Goal: Information Seeking & Learning: Learn about a topic

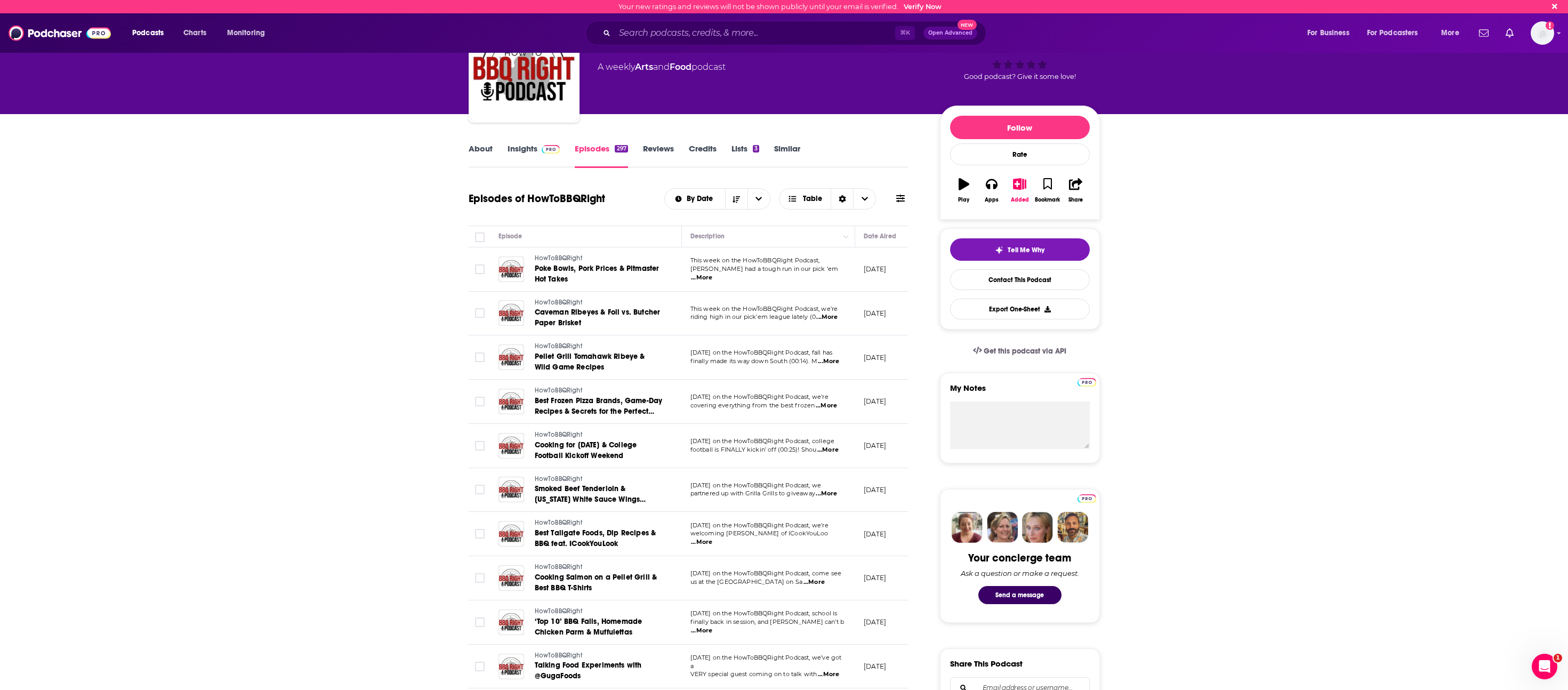
scroll to position [60, 0]
click at [727, 112] on div "[PERSON_NAME] HowToBBQRight 64 A weekly Arts and Food podcast 64 Good podcast? …" at bounding box center [849, 70] width 502 height 96
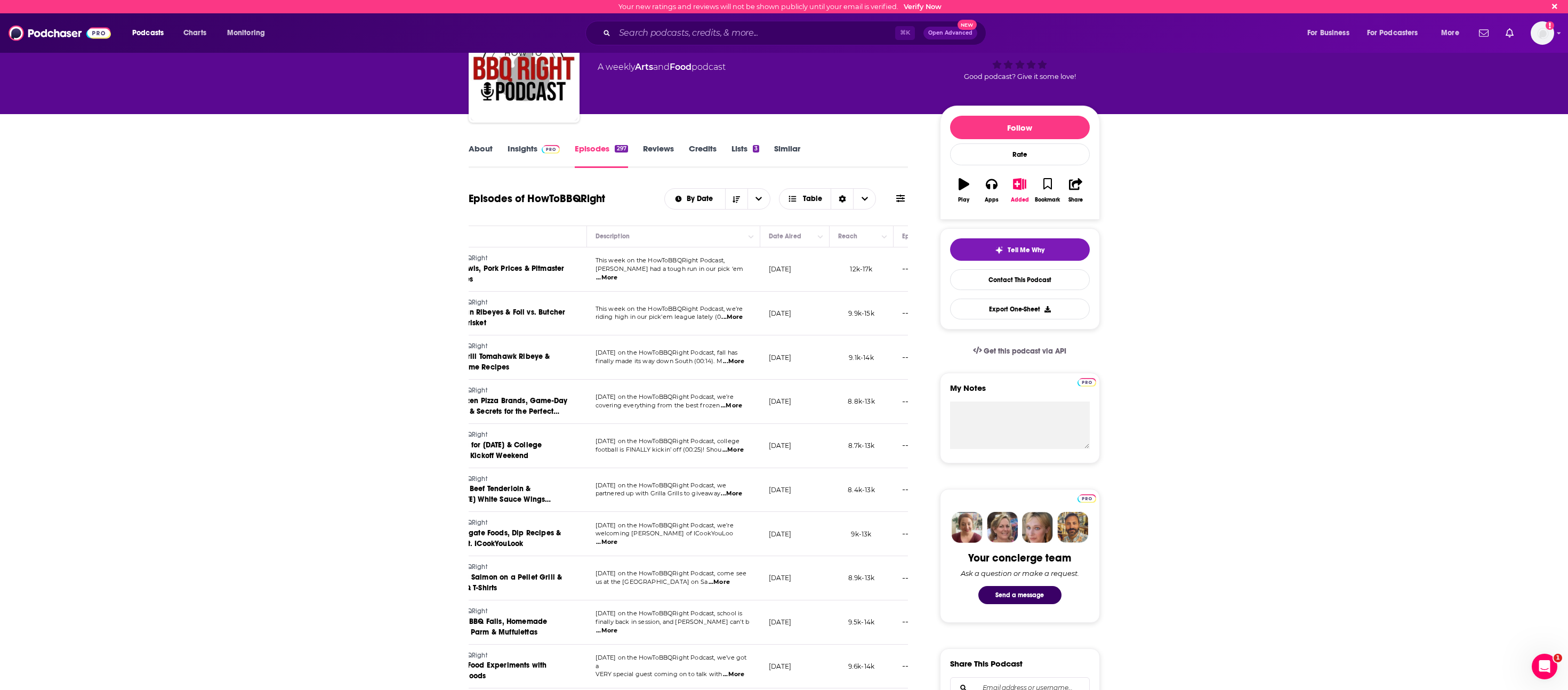
scroll to position [0, 0]
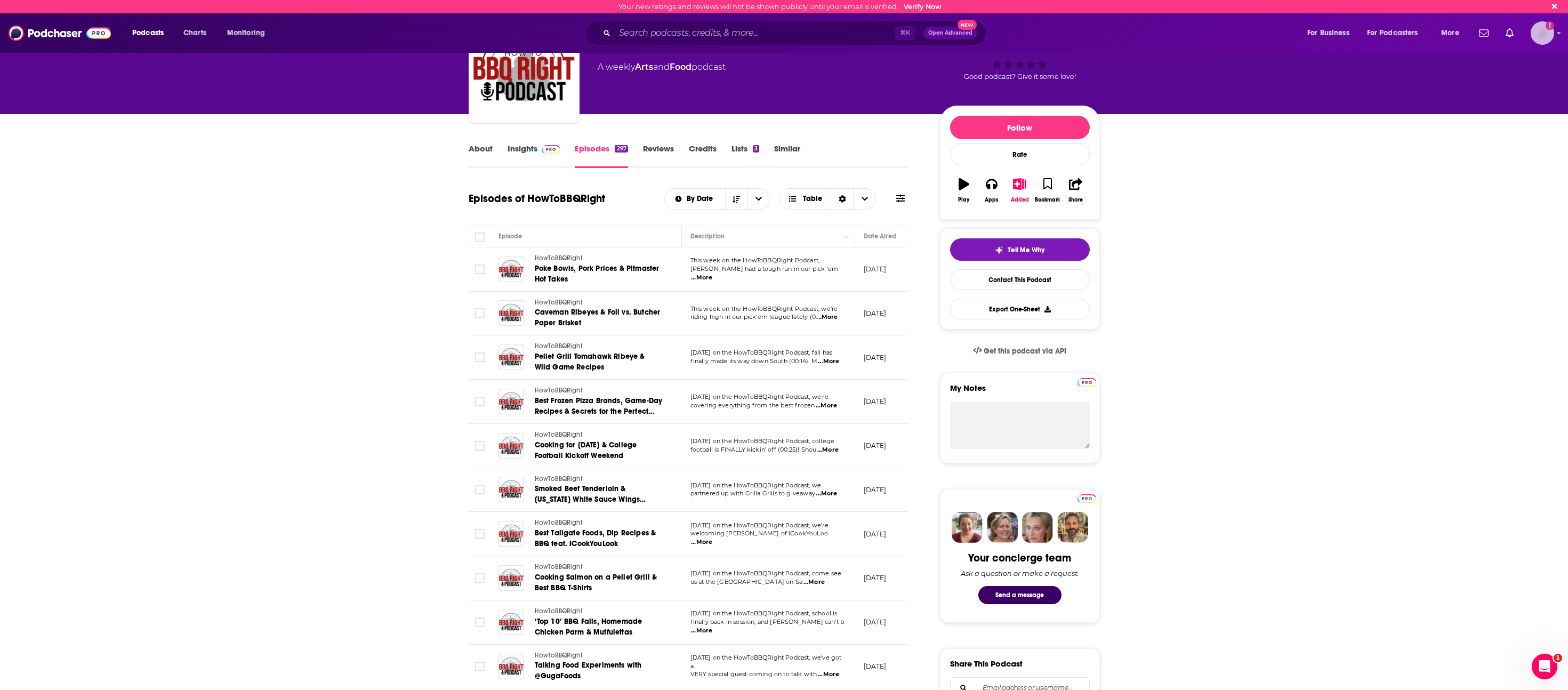
click at [727, 33] on img "Logged in as MegaphoneSupport" at bounding box center [1543, 33] width 24 height 24
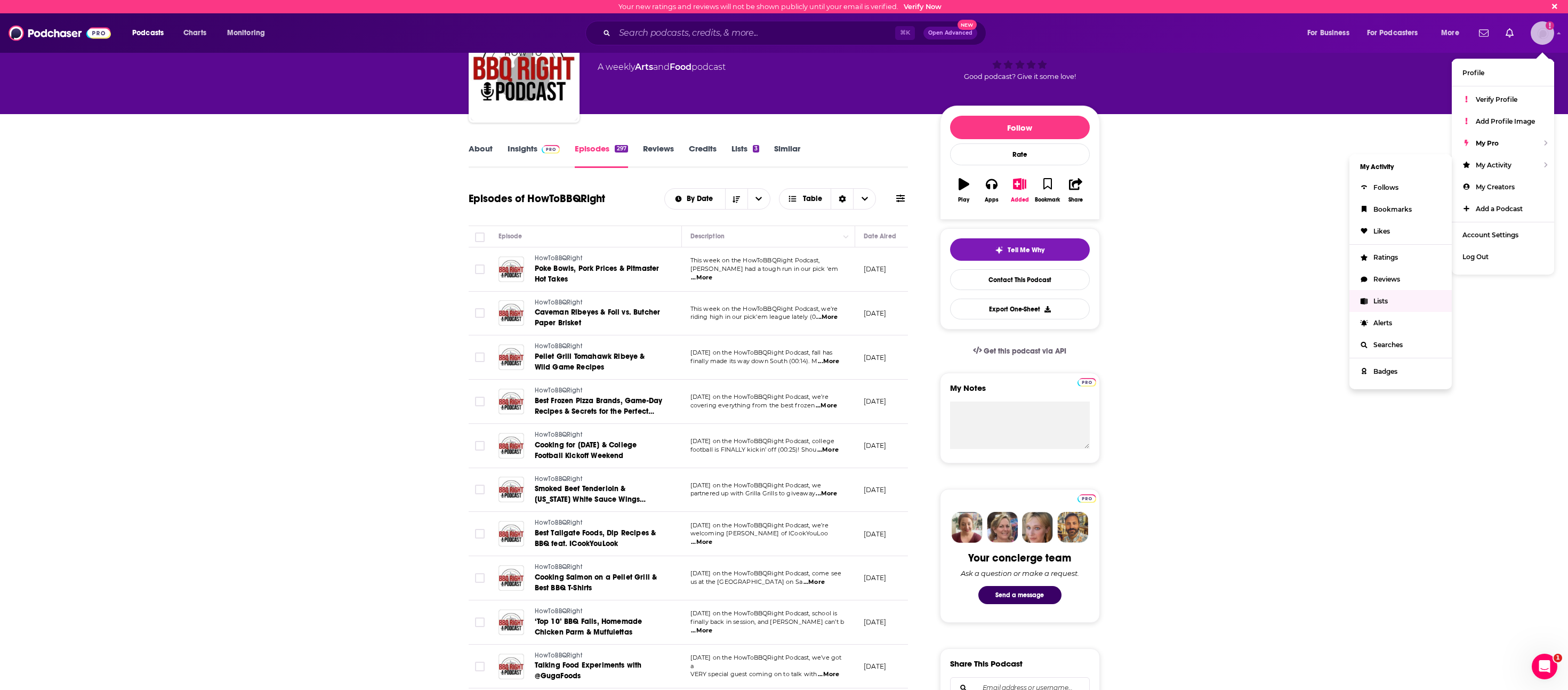
click at [727, 300] on link "Lists" at bounding box center [1401, 301] width 103 height 22
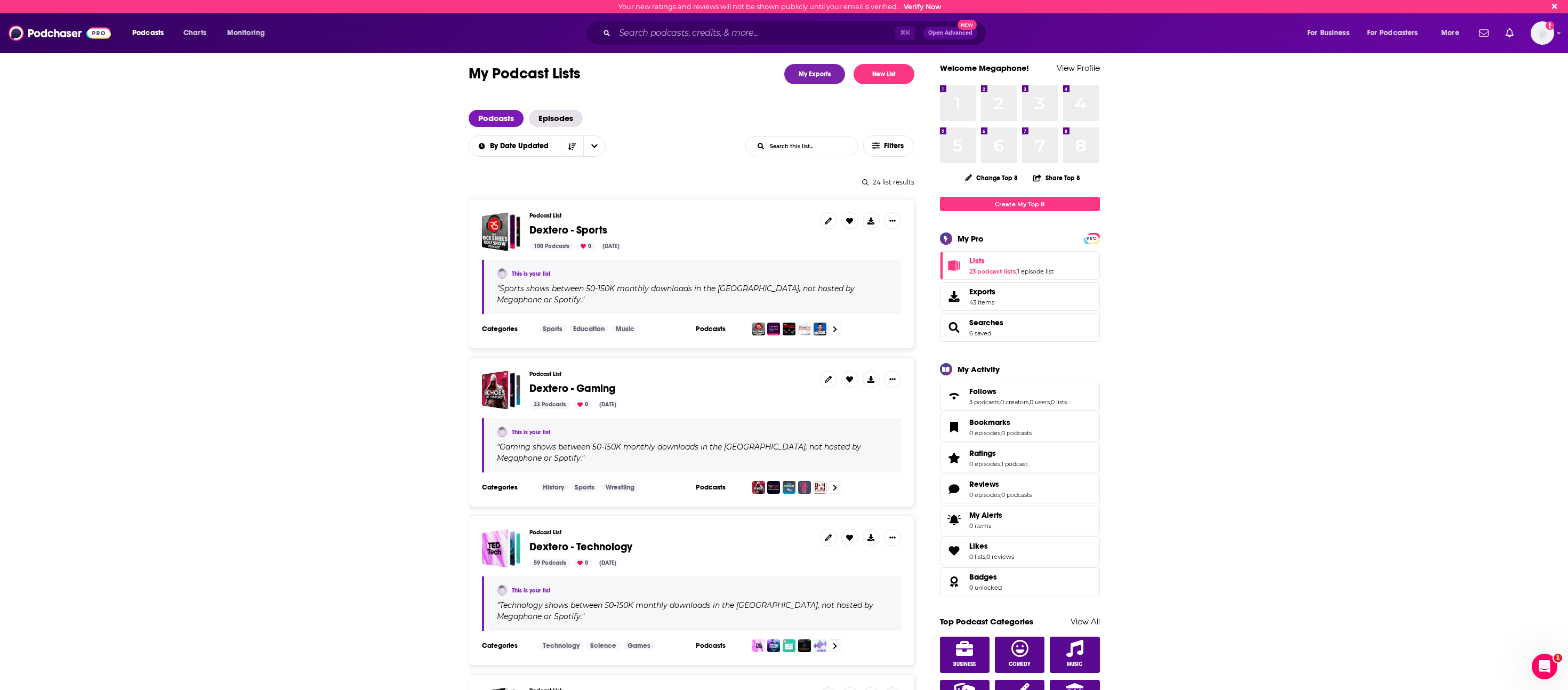
scroll to position [39, 0]
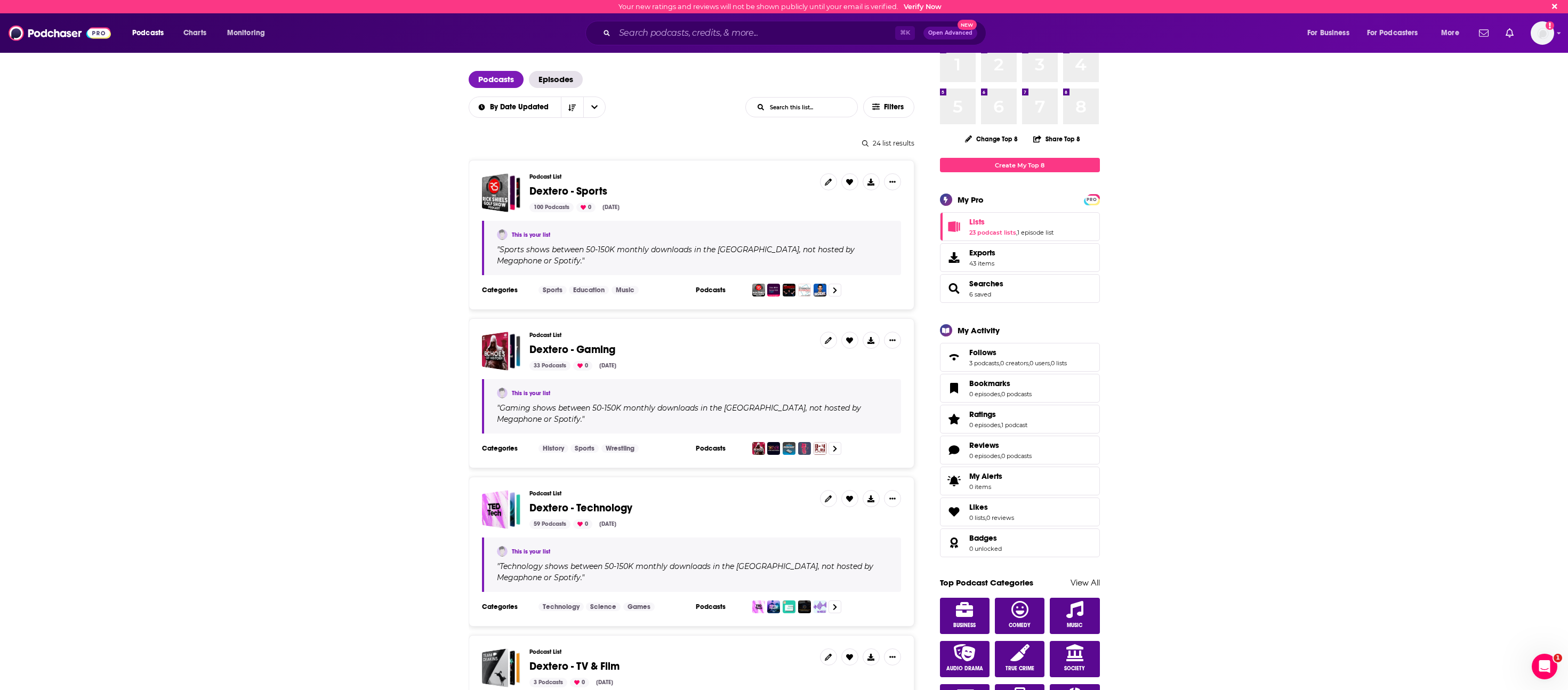
click at [573, 189] on span "Dextero - Sports" at bounding box center [569, 190] width 78 height 13
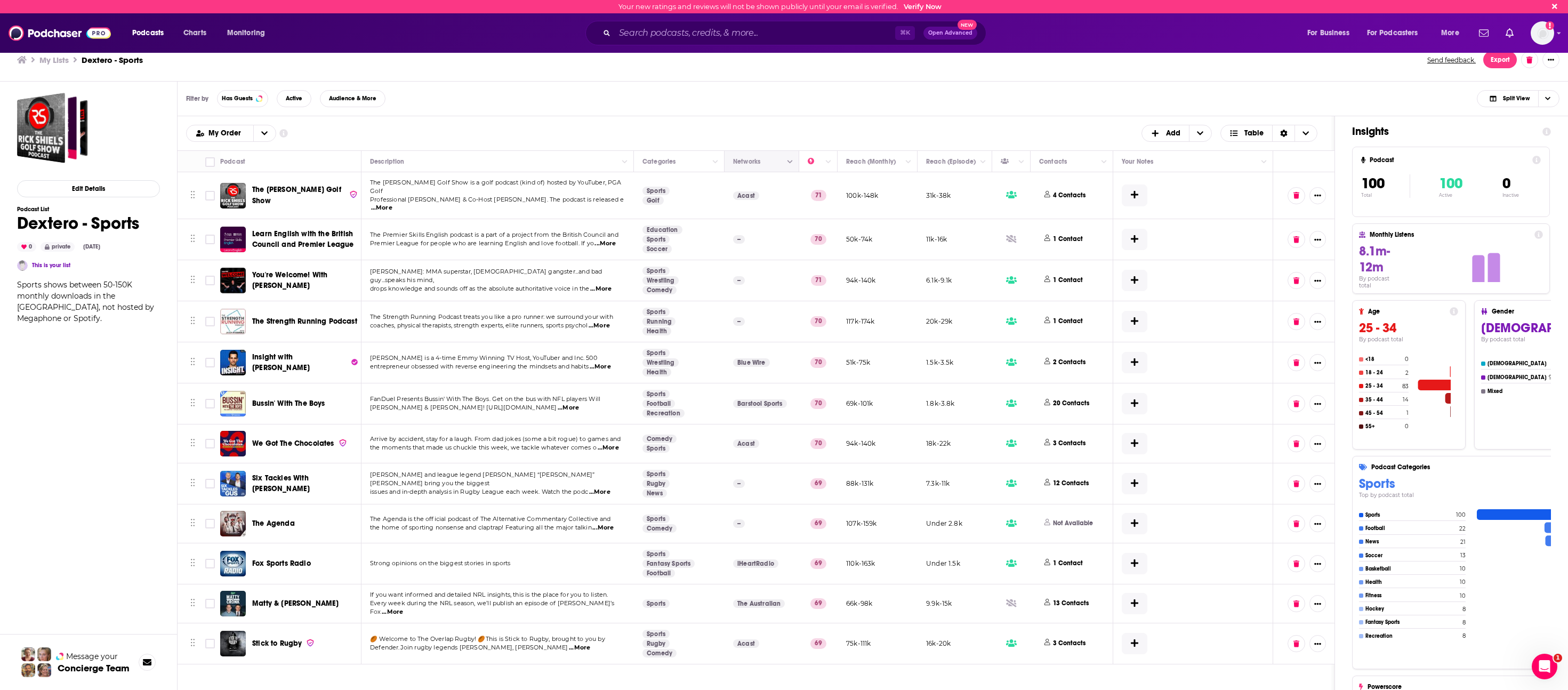
click at [727, 159] on icon "Column Actions" at bounding box center [791, 162] width 6 height 6
click at [727, 159] on div at bounding box center [784, 345] width 1568 height 690
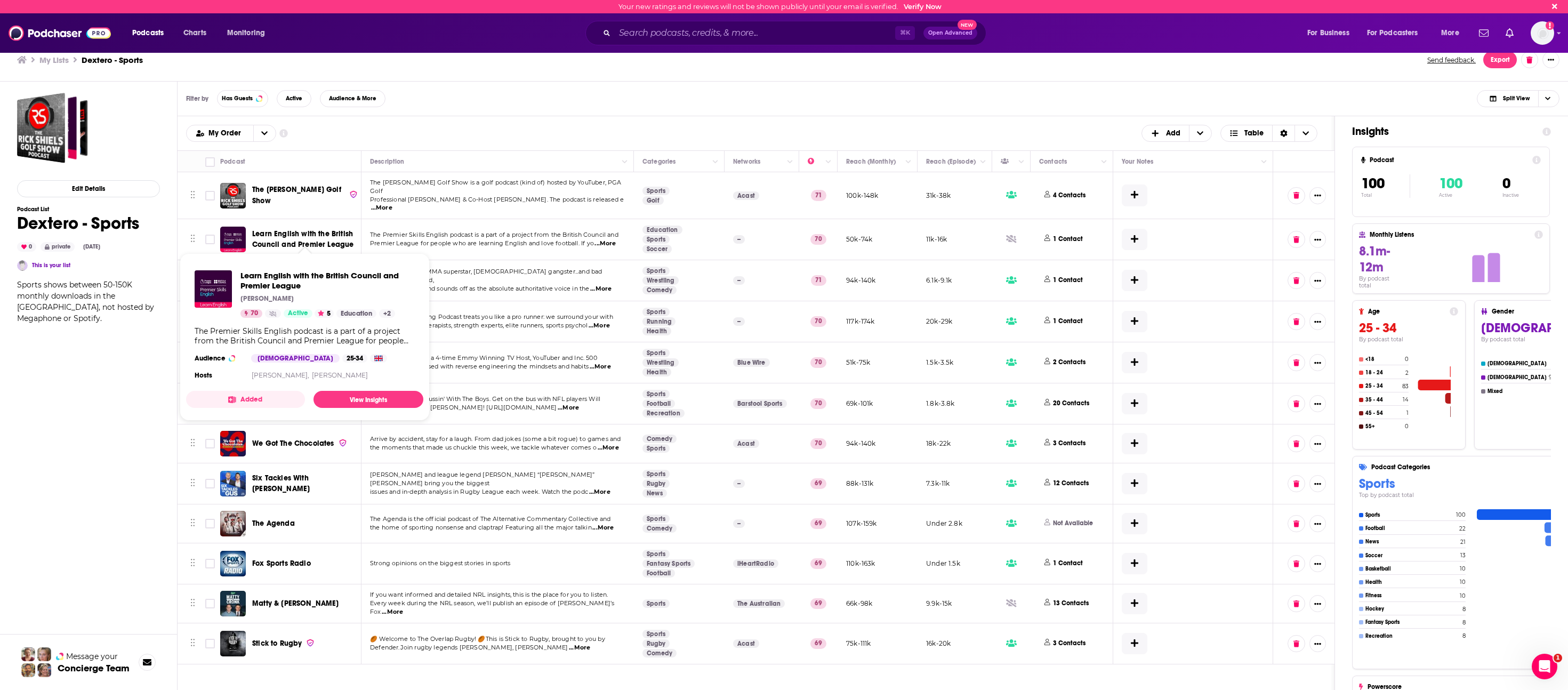
click at [307, 230] on span "Learn English with the British Council and Premier League" at bounding box center [302, 239] width 101 height 20
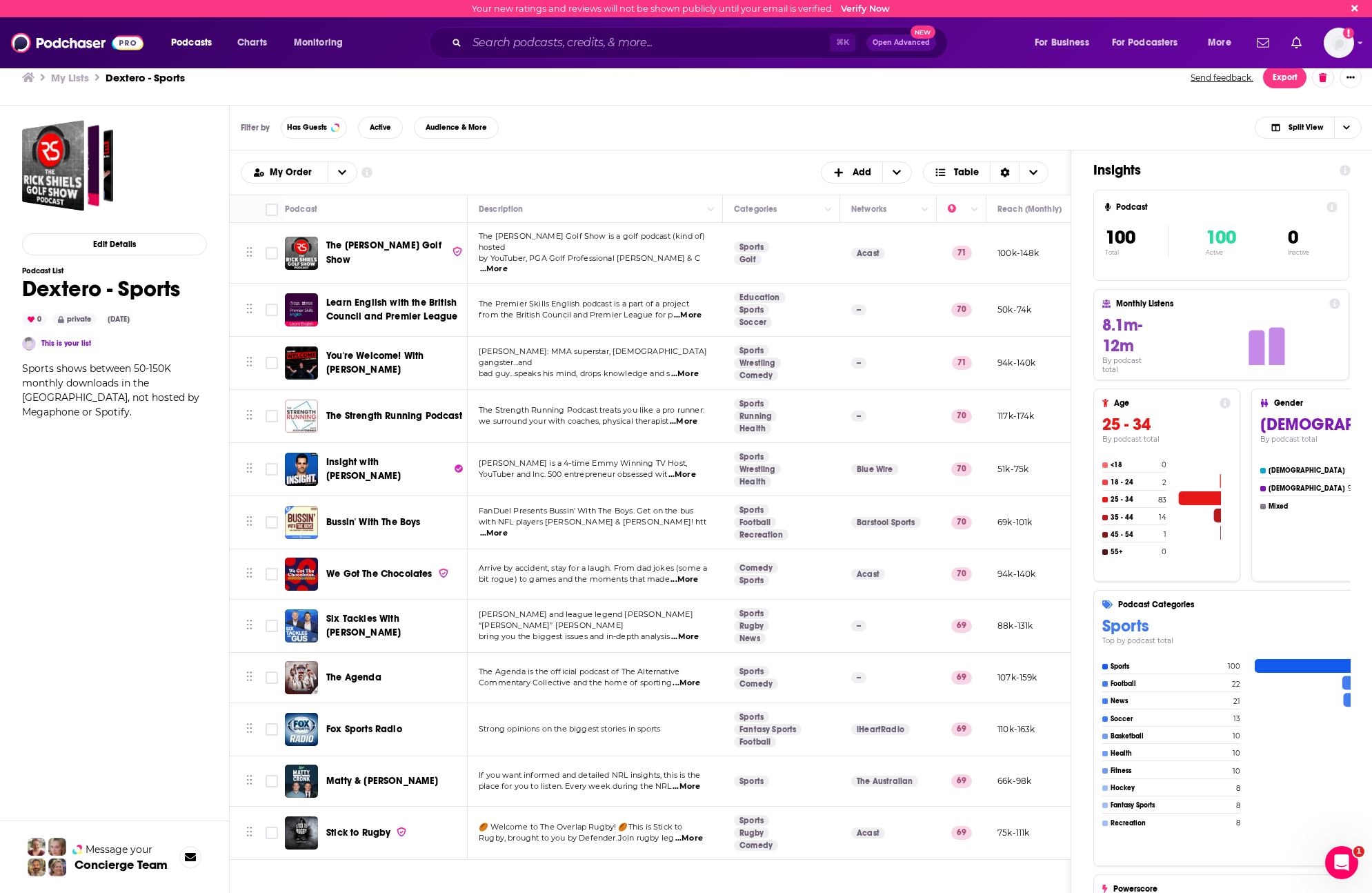
click at [941, 125] on div "Filter by Has Guests Active Audience & More Split View" at bounding box center [801, 128] width 1143 height 45
click at [210, 44] on span "Podcasts" at bounding box center [191, 42] width 41 height 19
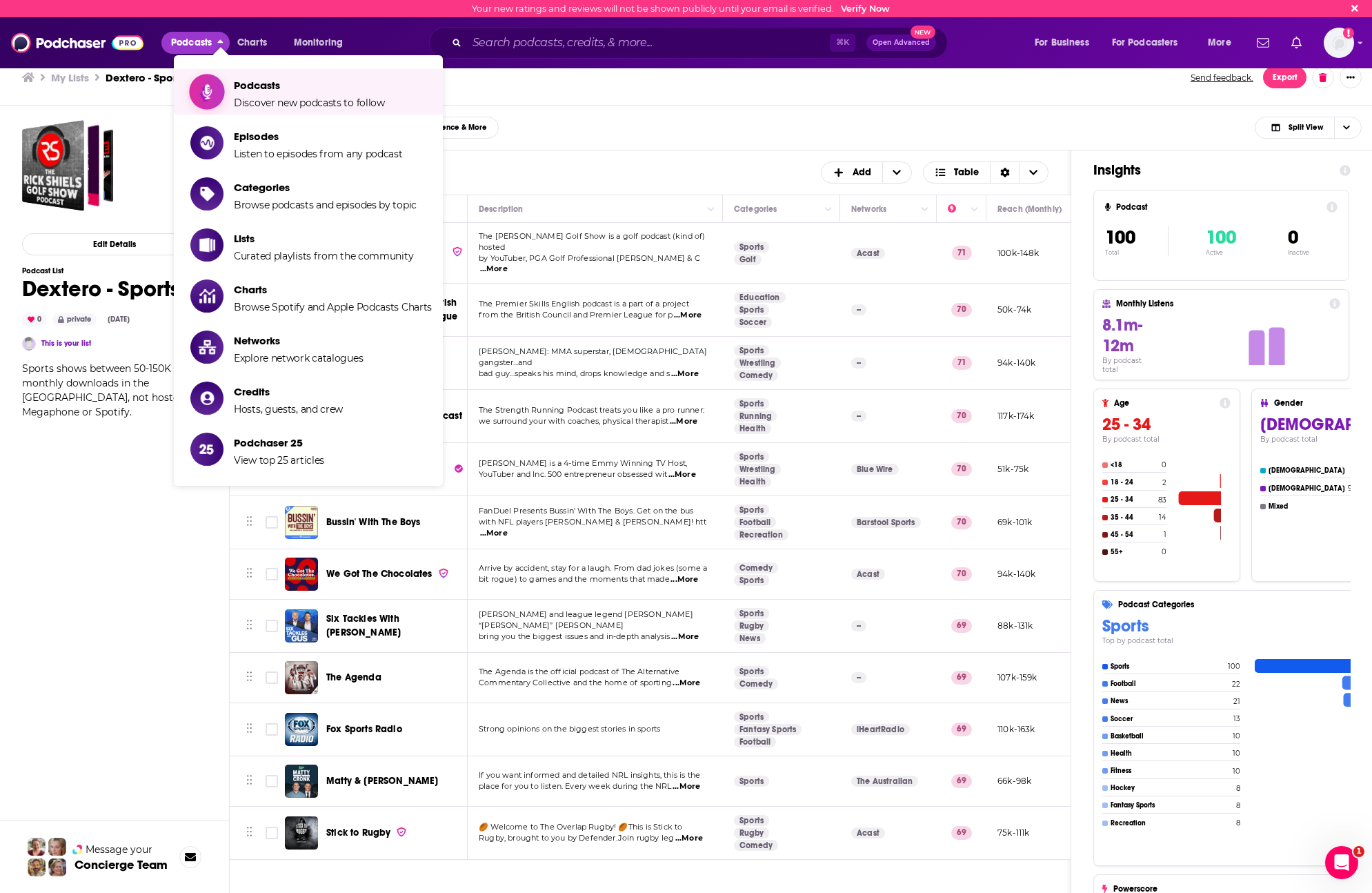
click at [215, 81] on span "Show item sub-menu" at bounding box center [207, 92] width 107 height 107
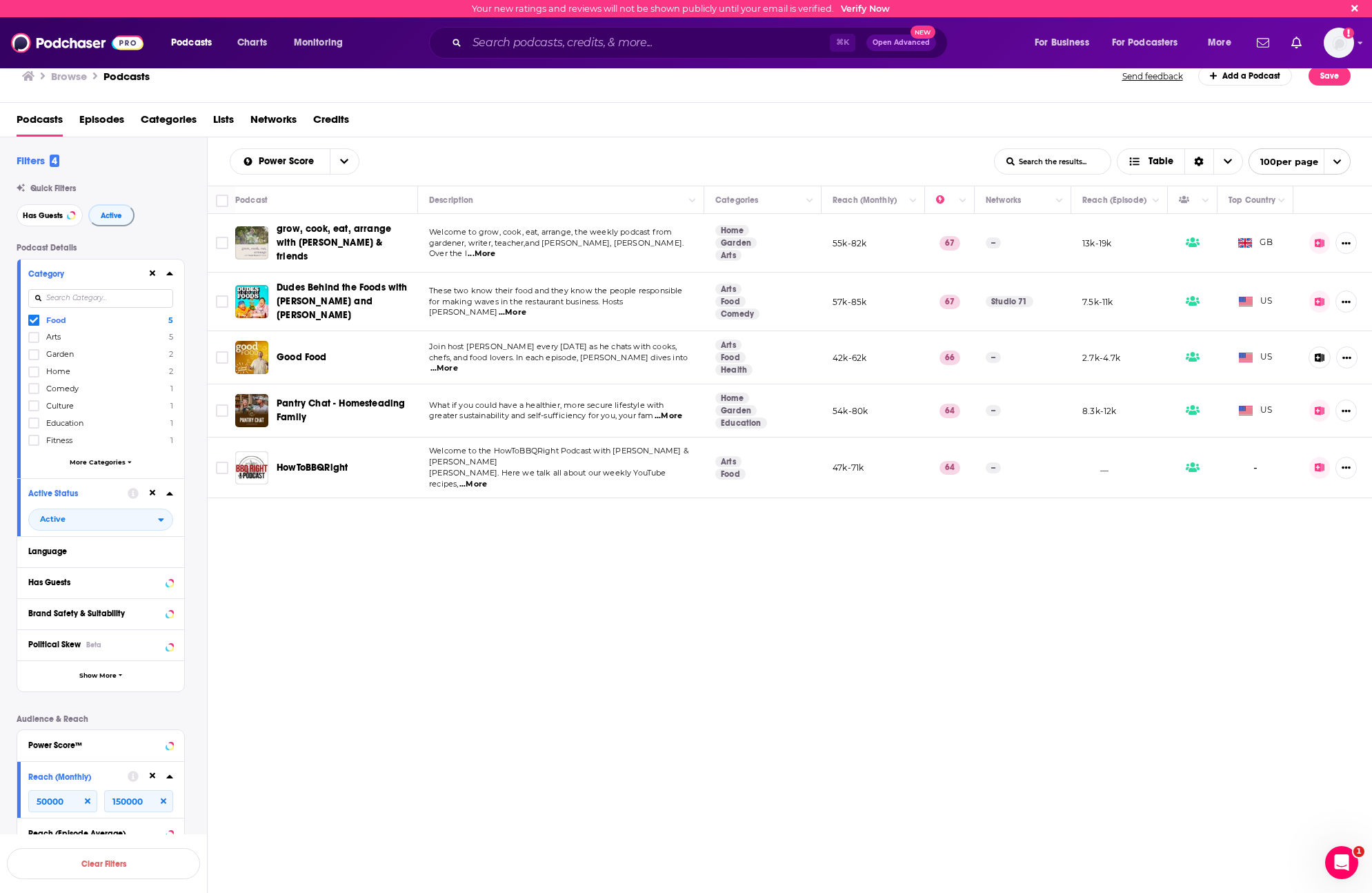
scroll to position [182, 0]
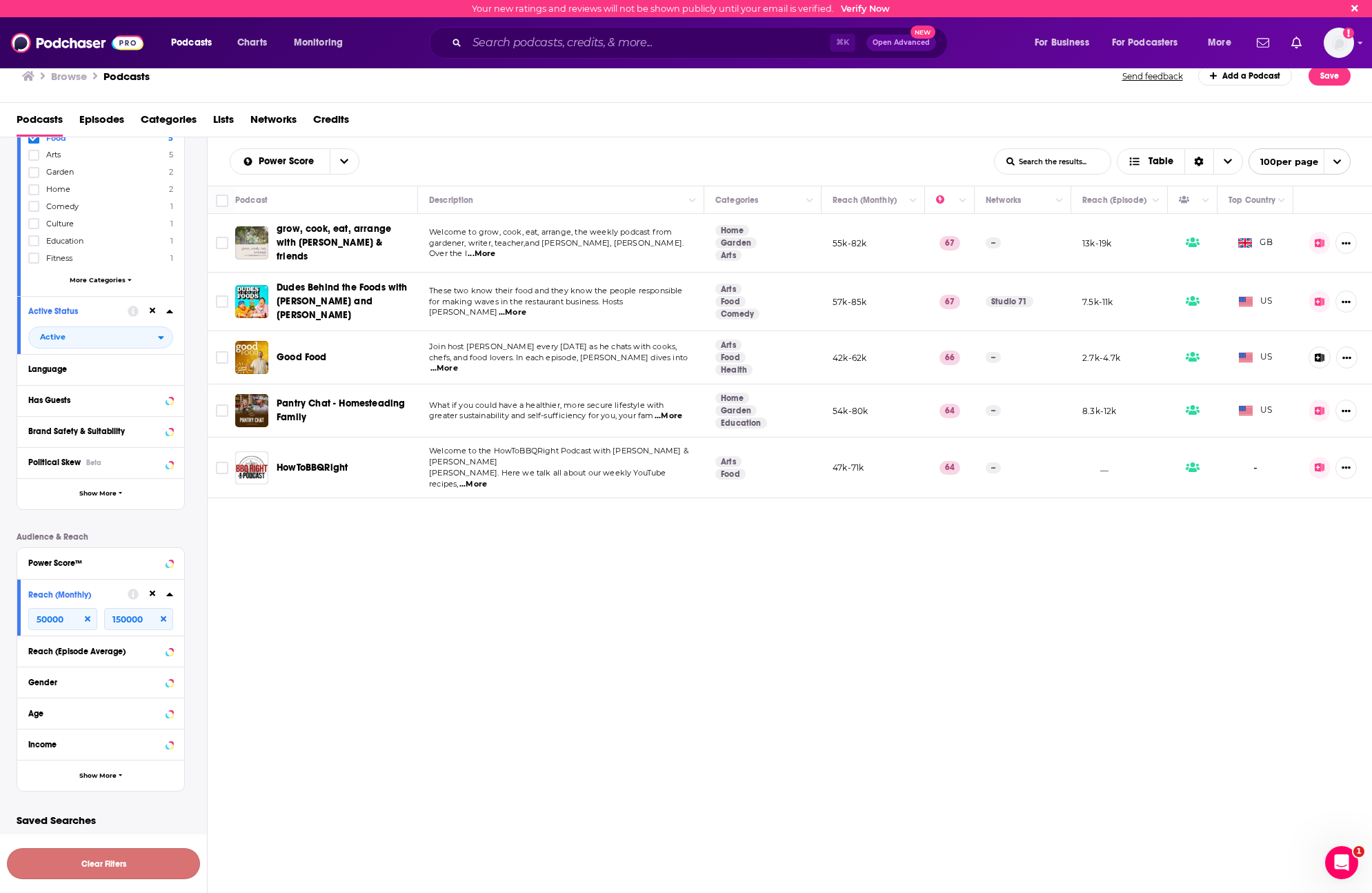
click at [119, 567] on button "Clear Filters" at bounding box center [104, 863] width 193 height 31
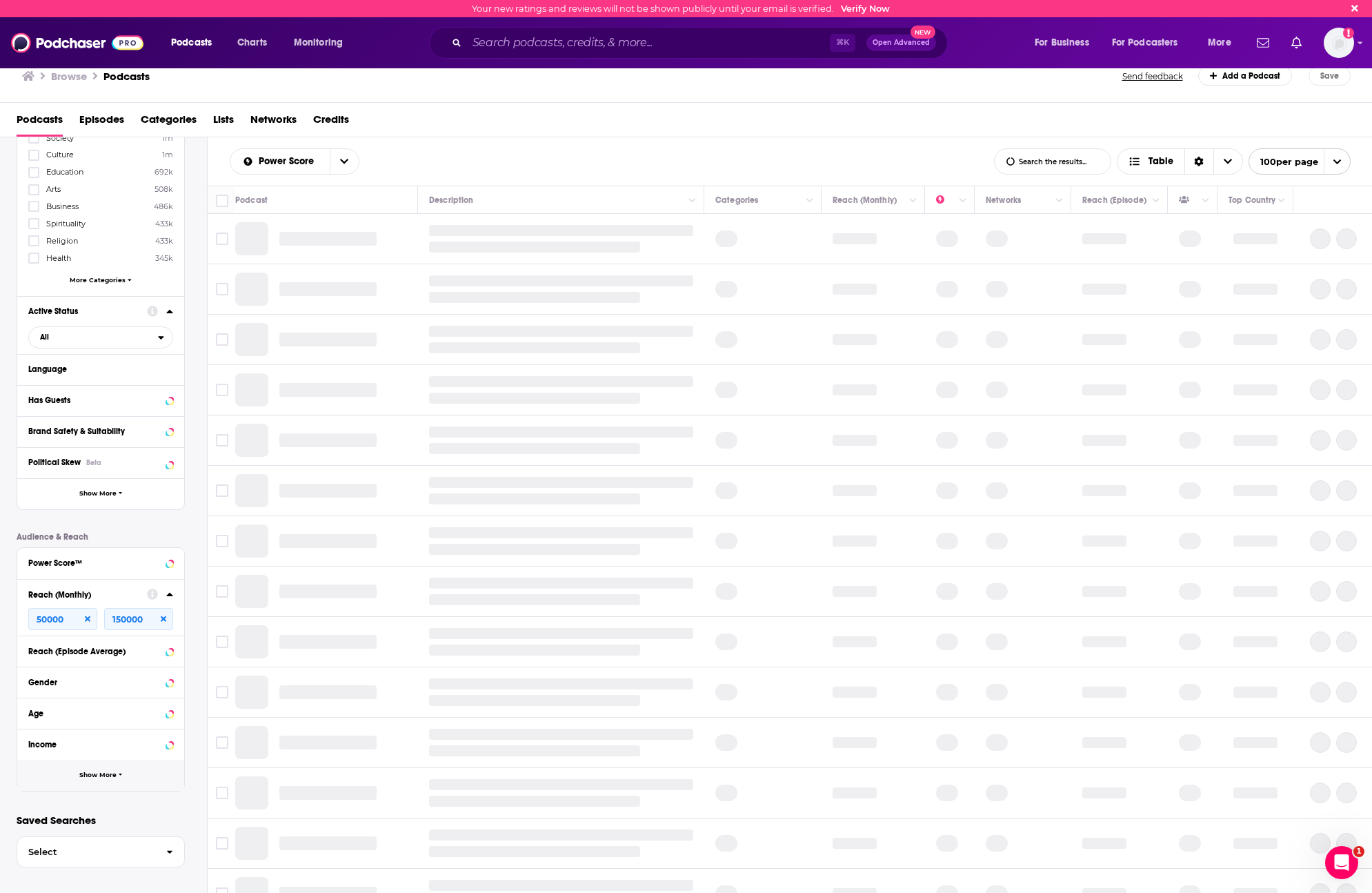
click at [104, 567] on span "Show More" at bounding box center [97, 775] width 37 height 7
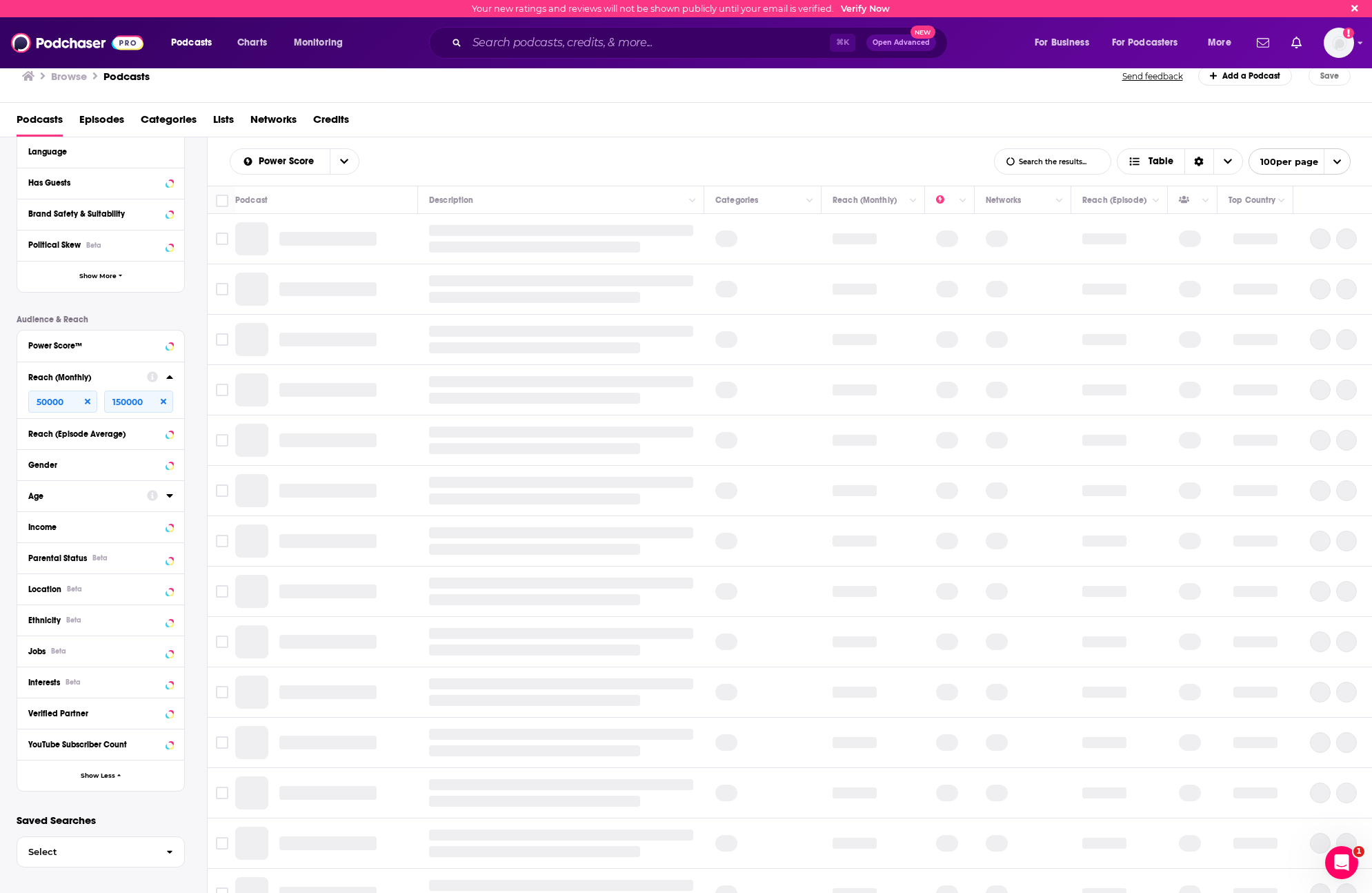
click at [142, 567] on div "YouTube Subscriber Count" at bounding box center [100, 744] width 167 height 31
click at [125, 567] on div "YouTube Subscriber Count" at bounding box center [92, 744] width 129 height 10
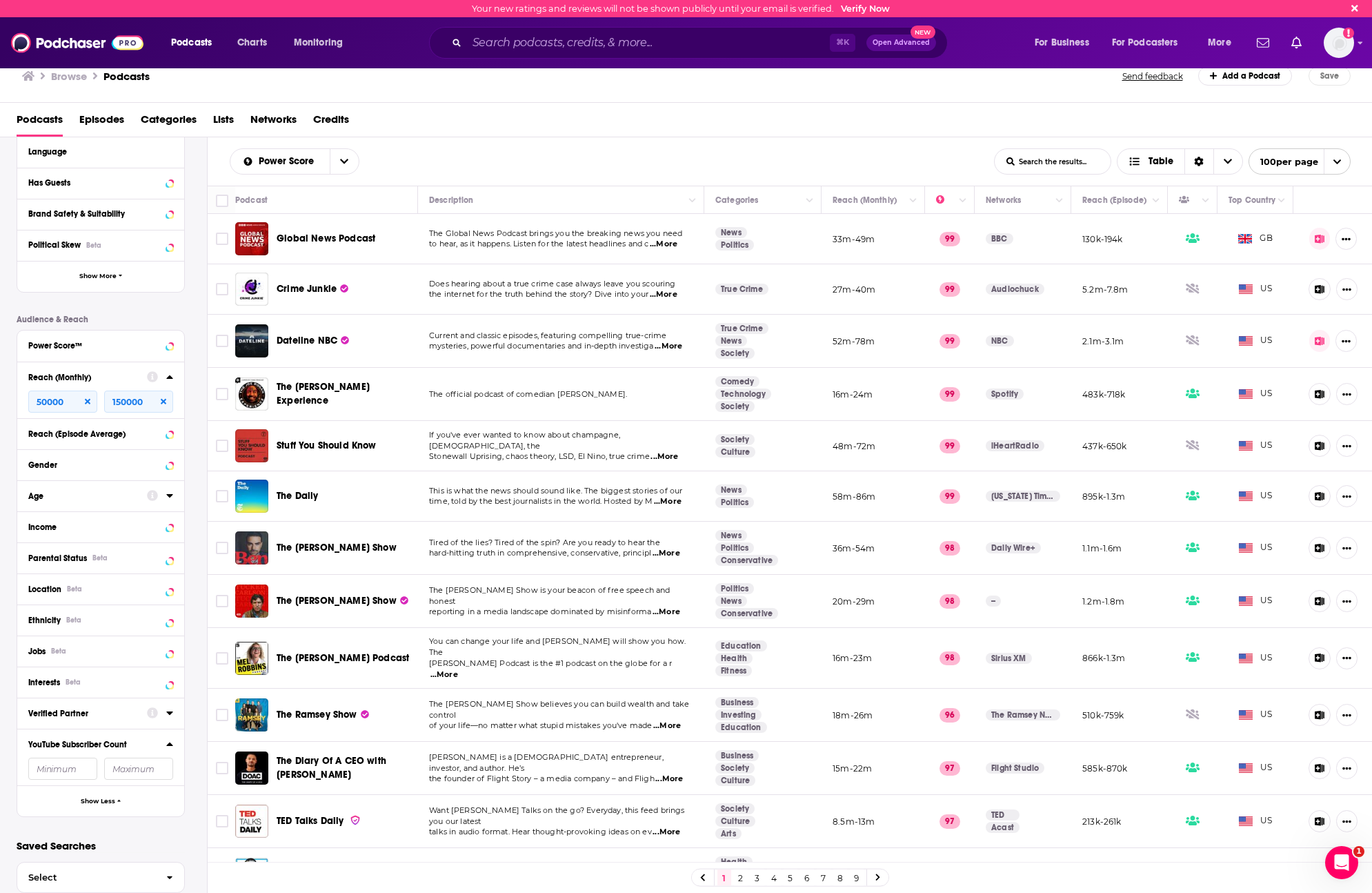
click at [154, 567] on icon at bounding box center [153, 712] width 11 height 11
click at [210, 567] on td at bounding box center [221, 715] width 28 height 53
click at [80, 567] on input "number" at bounding box center [62, 768] width 69 height 22
type input "10000"
click at [193, 567] on div "Podcast Details Category Society 1m Culture 1m Education 692k Arts 508k Busines…" at bounding box center [111, 330] width 190 height 973
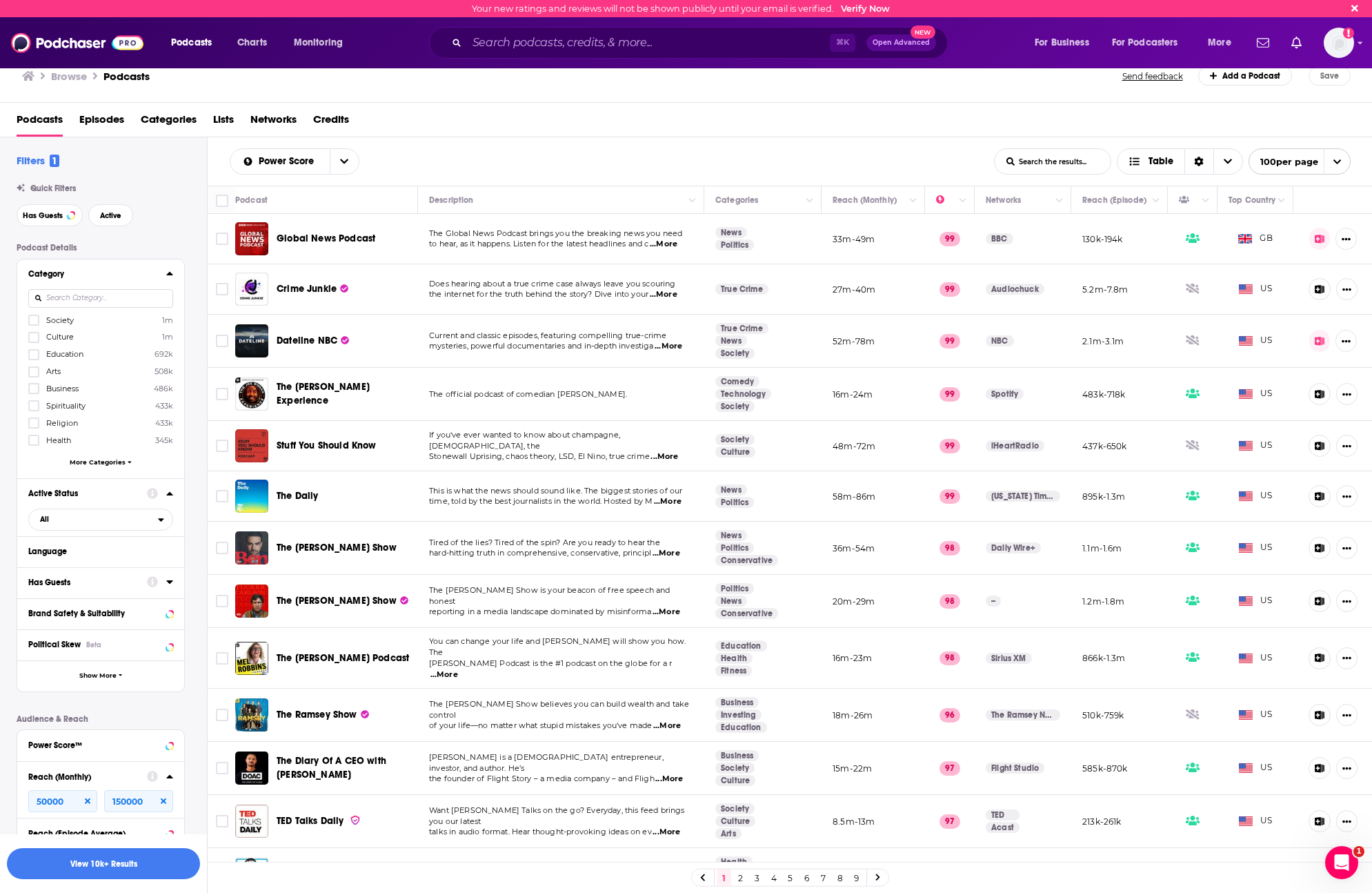
scroll to position [425, 0]
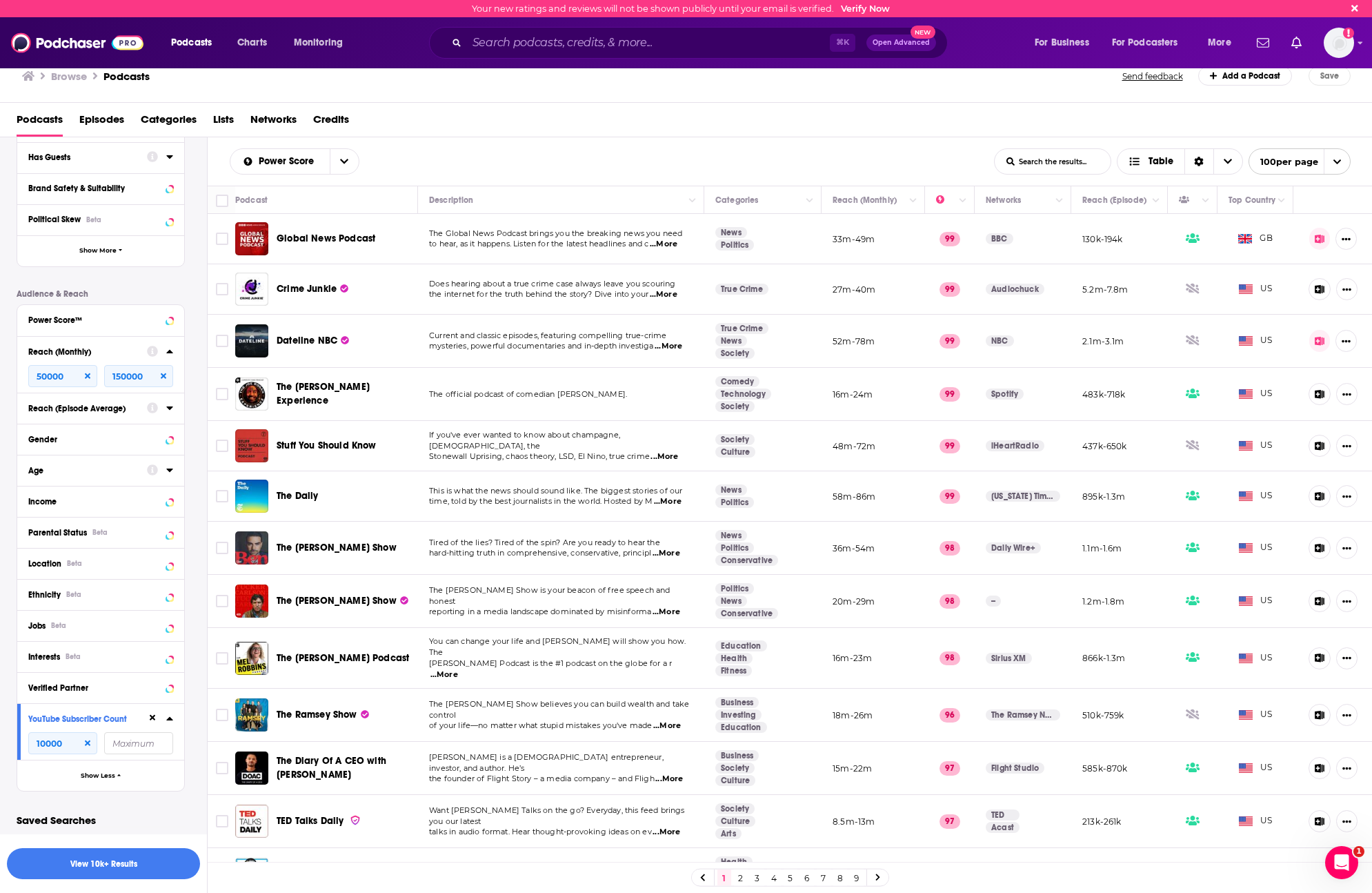
click at [122, 289] on p "Audience & Reach" at bounding box center [100, 293] width 168 height 10
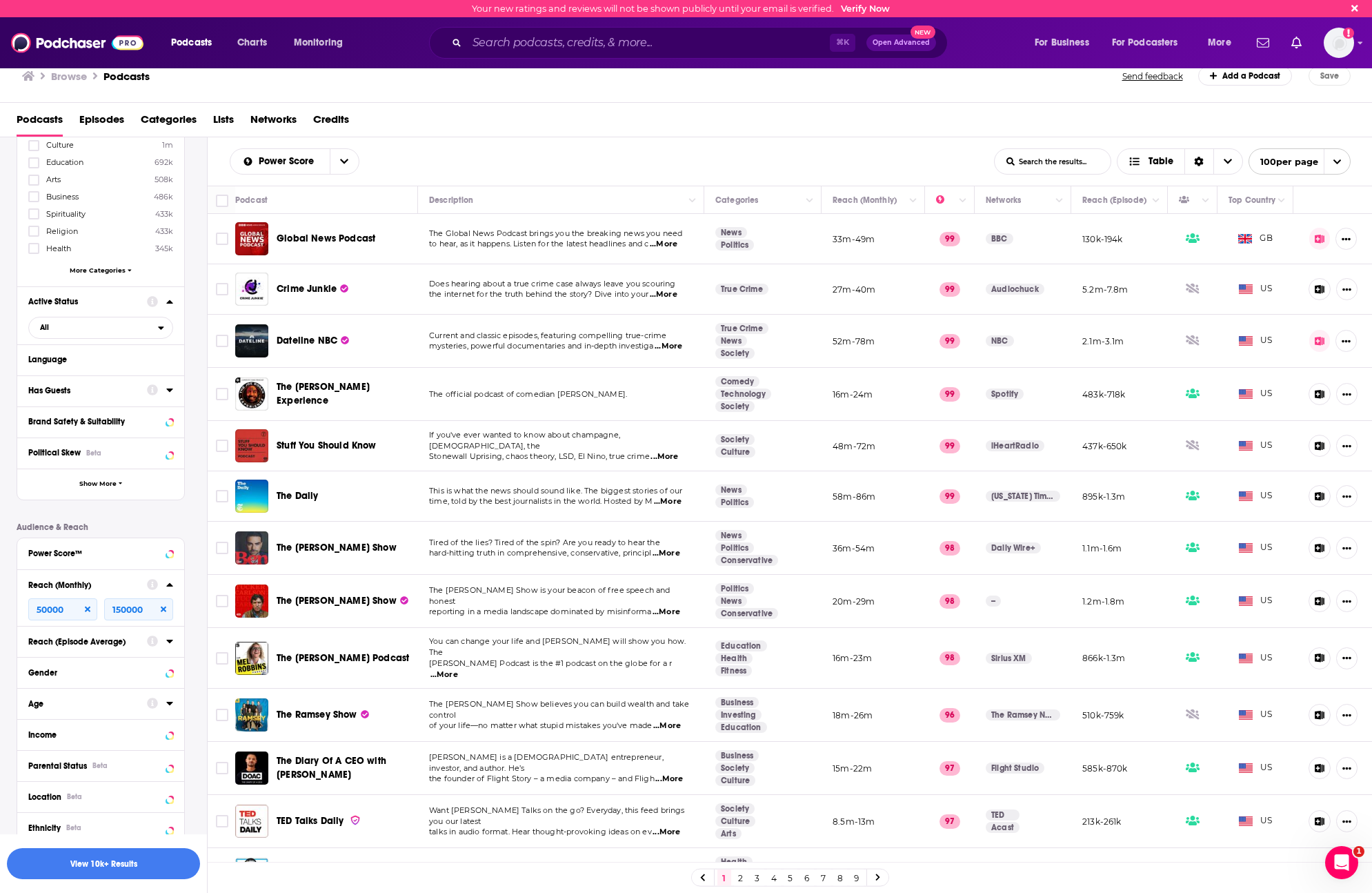
scroll to position [0, 0]
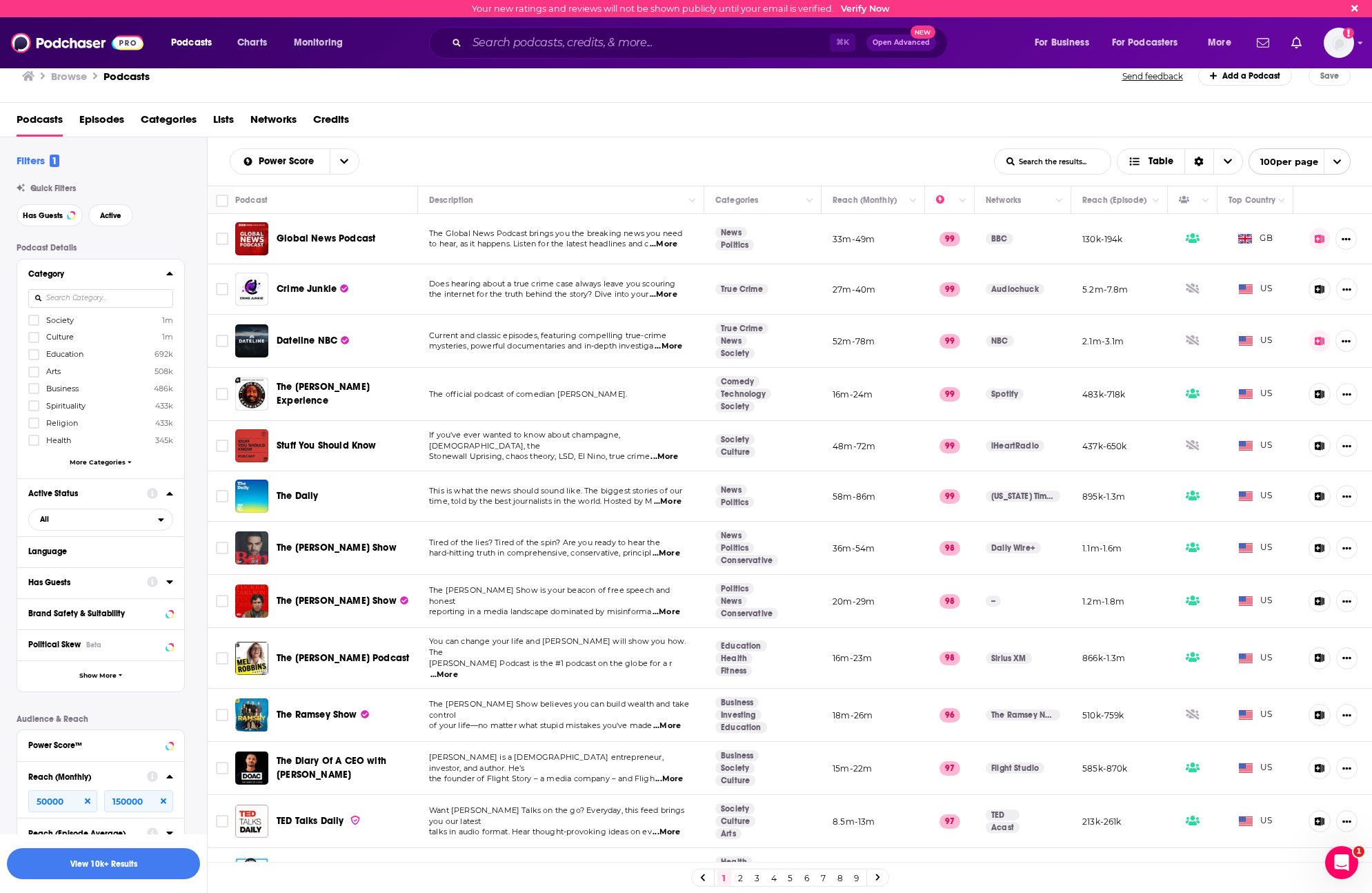
click at [70, 302] on input at bounding box center [100, 298] width 144 height 19
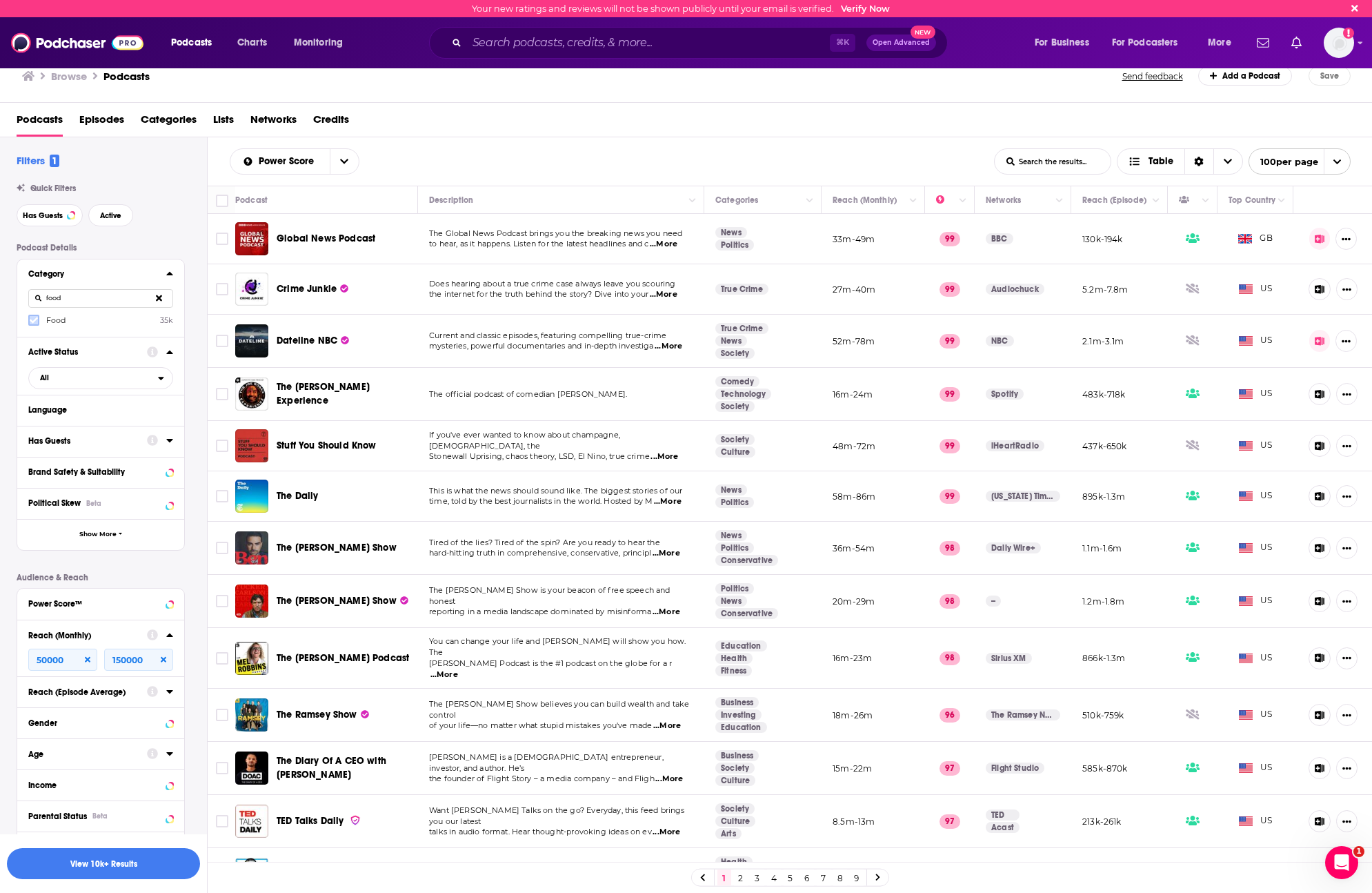
type input "food"
click at [35, 317] on icon at bounding box center [33, 320] width 8 height 8
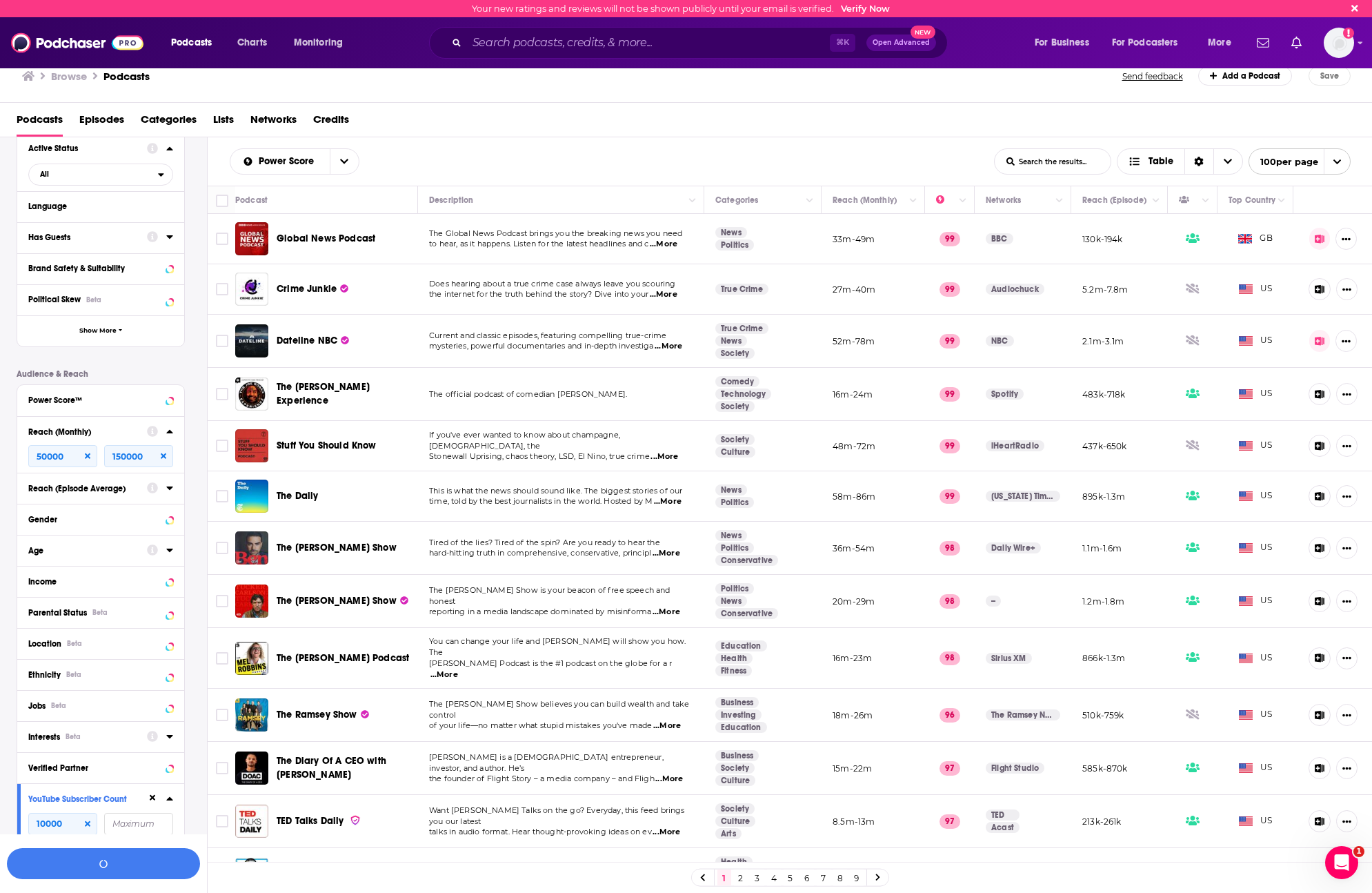
scroll to position [267, 0]
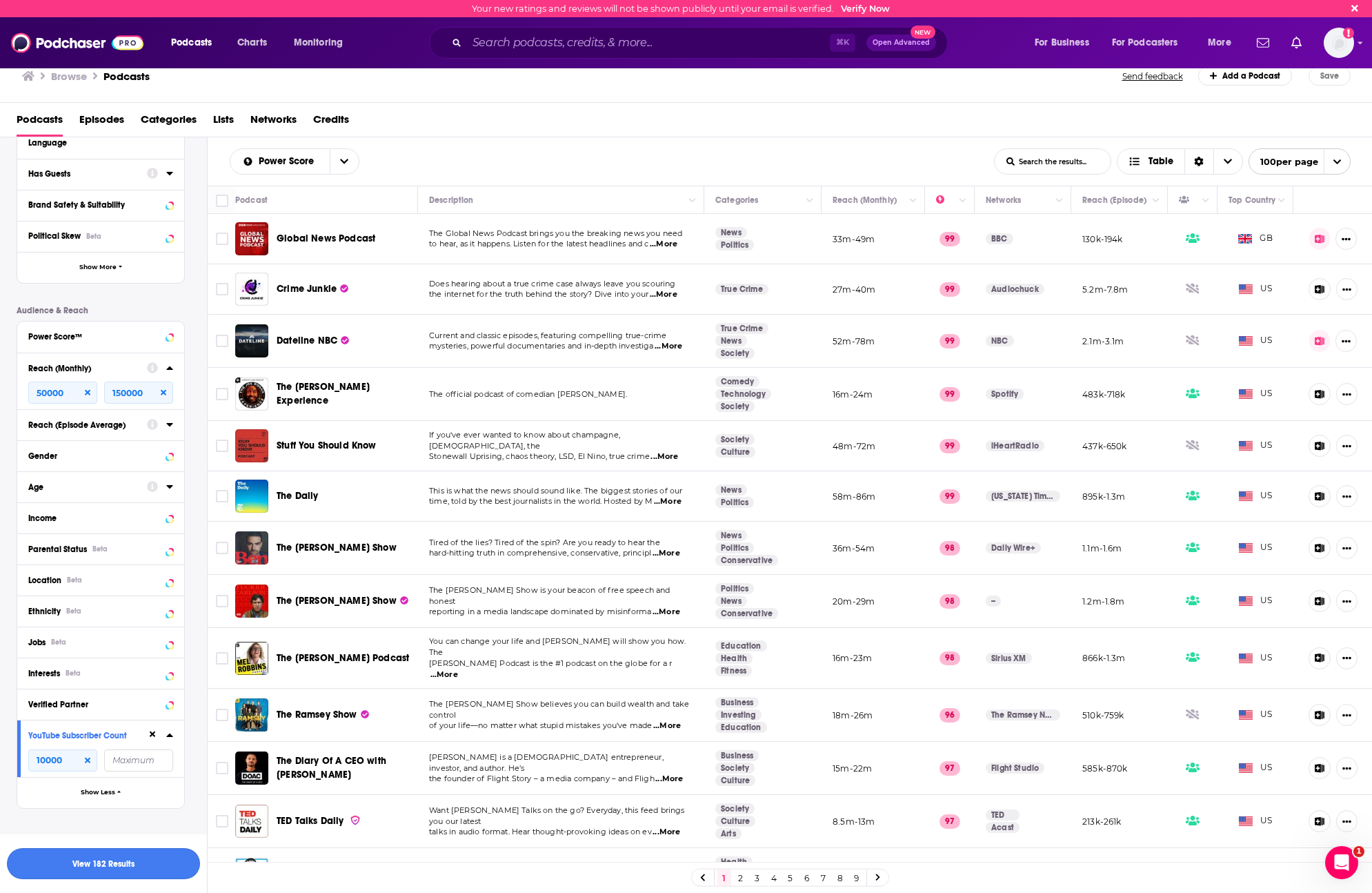
click at [114, 567] on button "View 182 Results" at bounding box center [104, 863] width 193 height 31
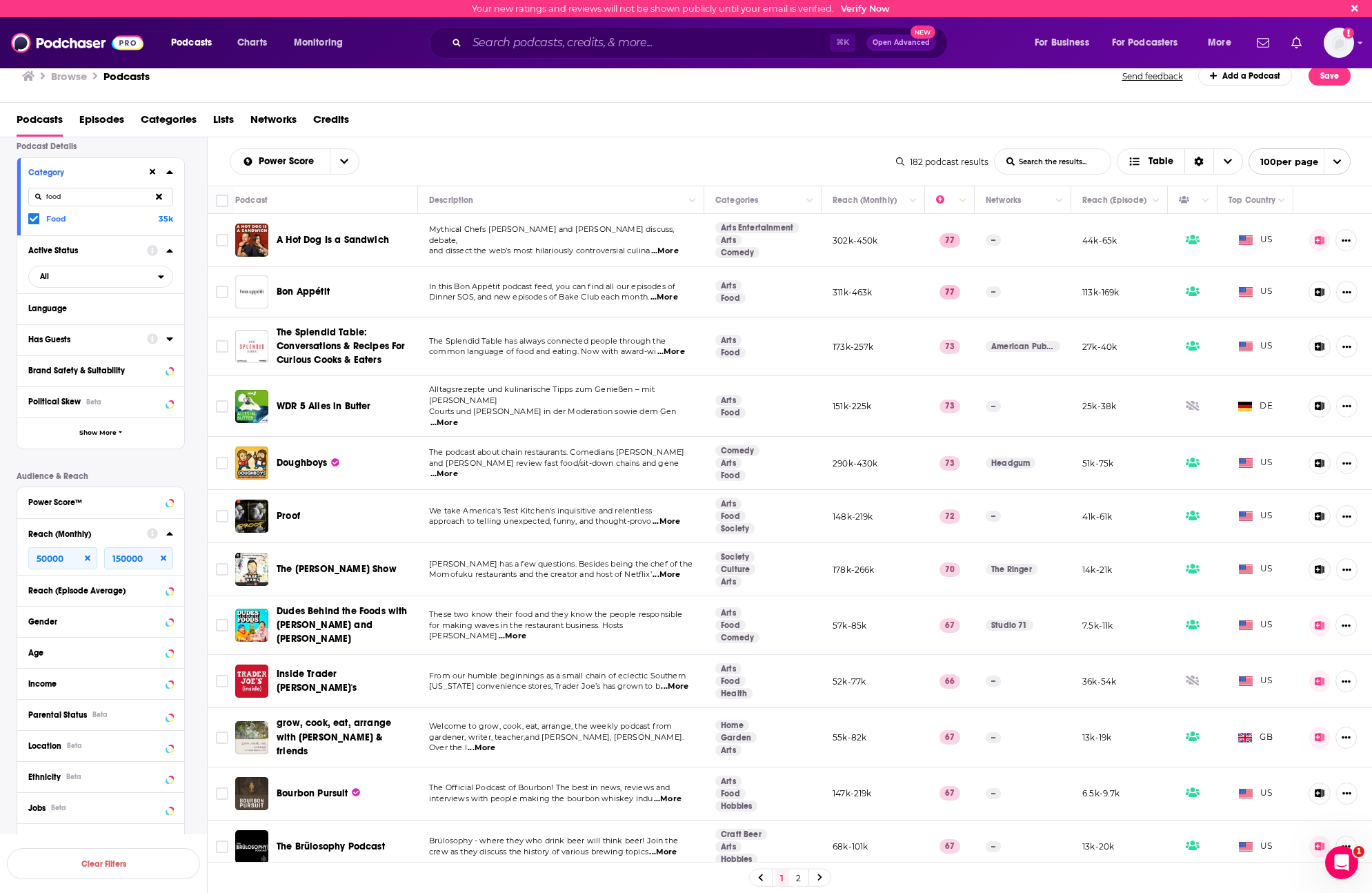
scroll to position [144, 0]
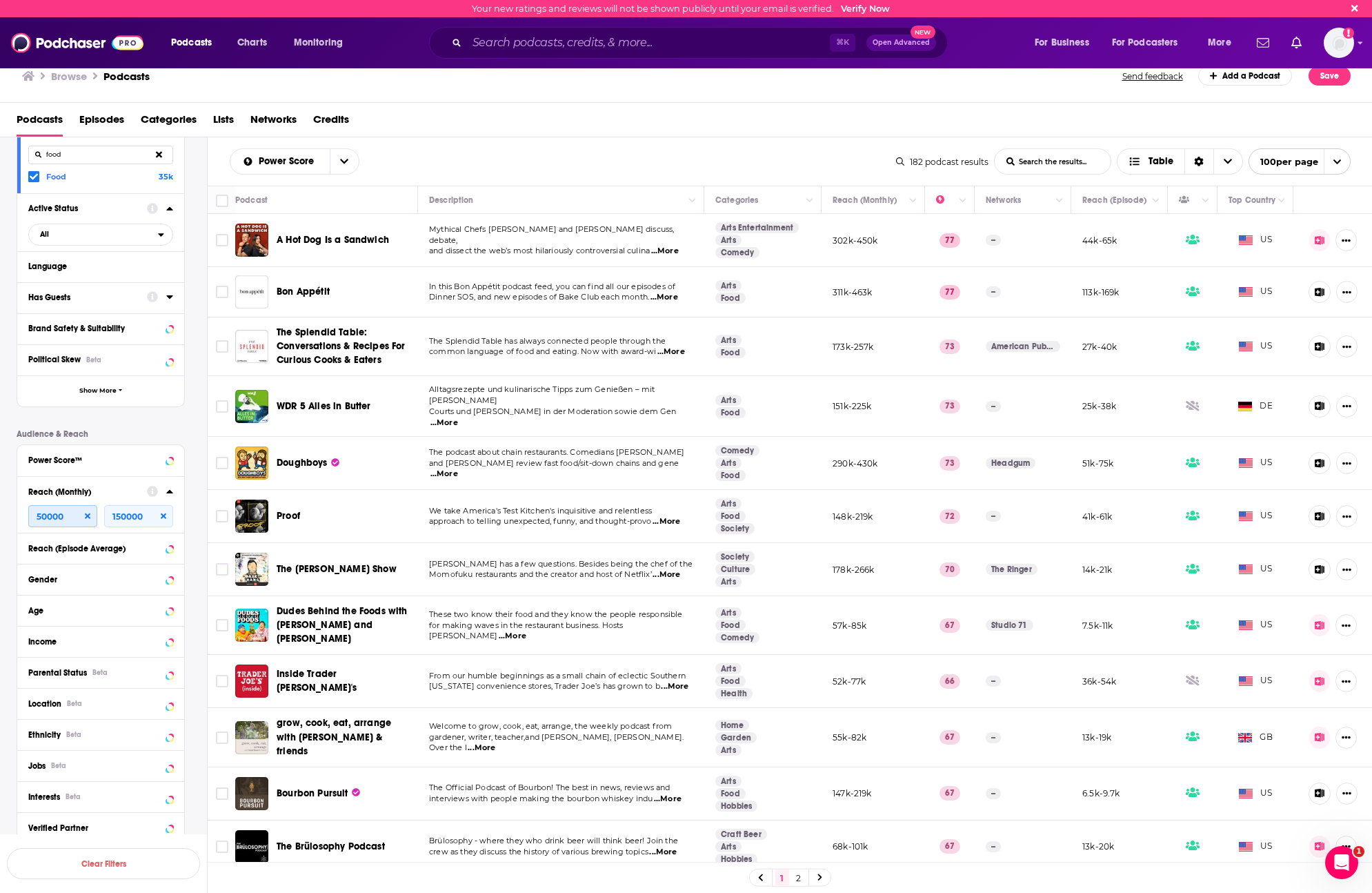
click at [63, 510] on input "50000" at bounding box center [62, 516] width 69 height 22
click at [89, 516] on icon at bounding box center [88, 516] width 5 height 8
click at [78, 519] on input "number" at bounding box center [62, 516] width 69 height 22
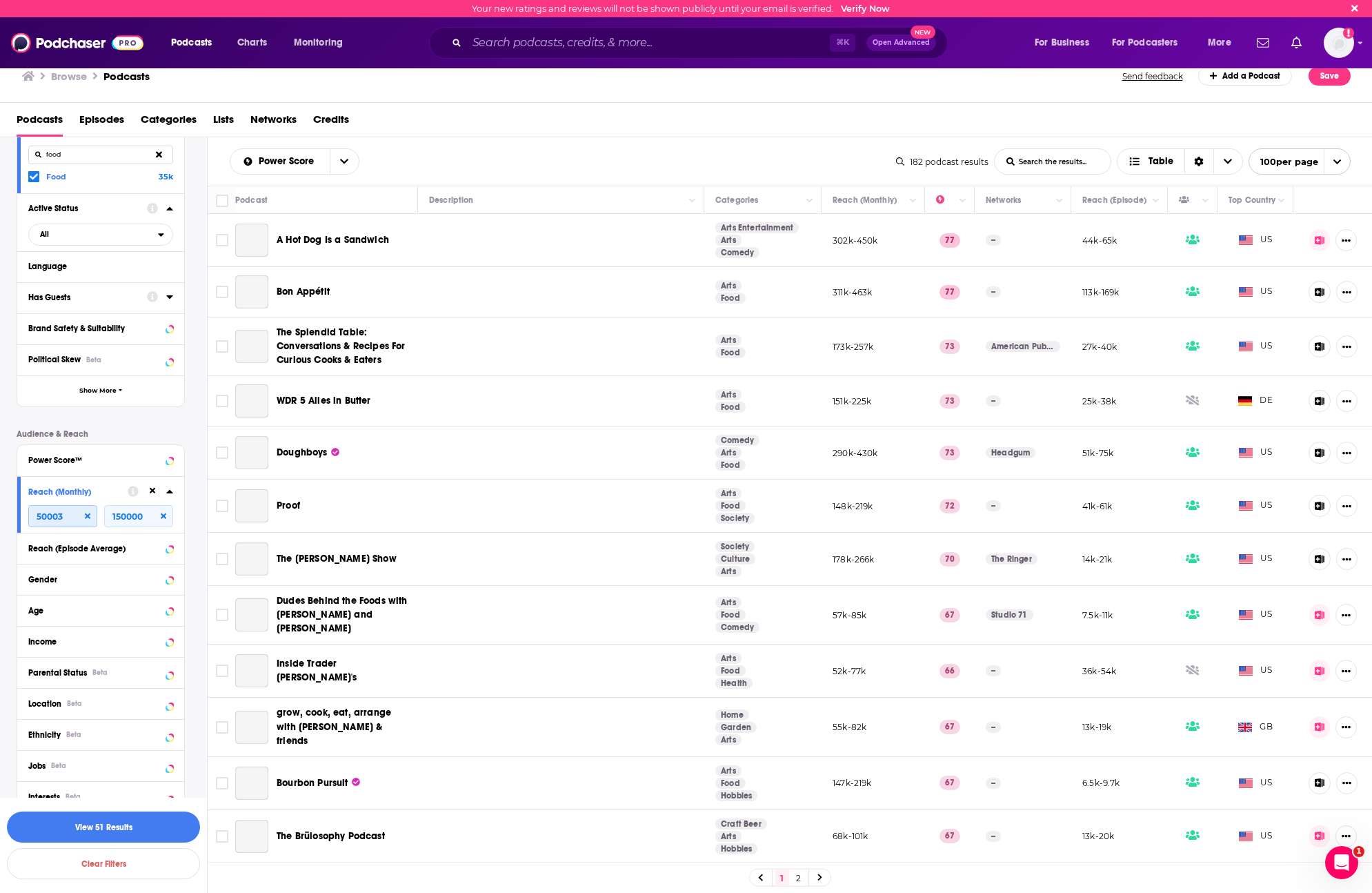
type input "50003"
click at [116, 76] on span "Active" at bounding box center [111, 72] width 22 height 7
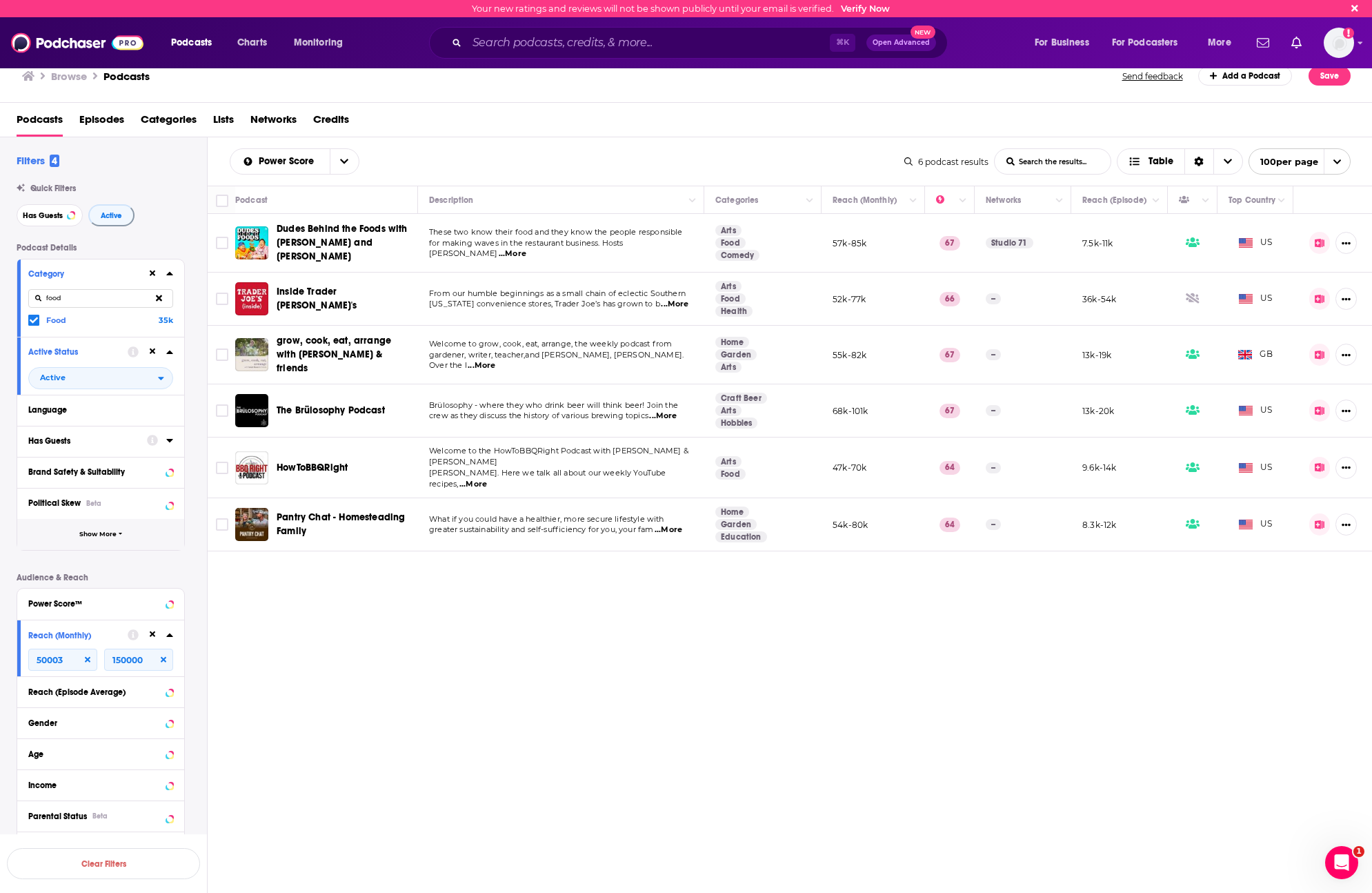
click at [82, 532] on span "Show More" at bounding box center [97, 535] width 37 height 7
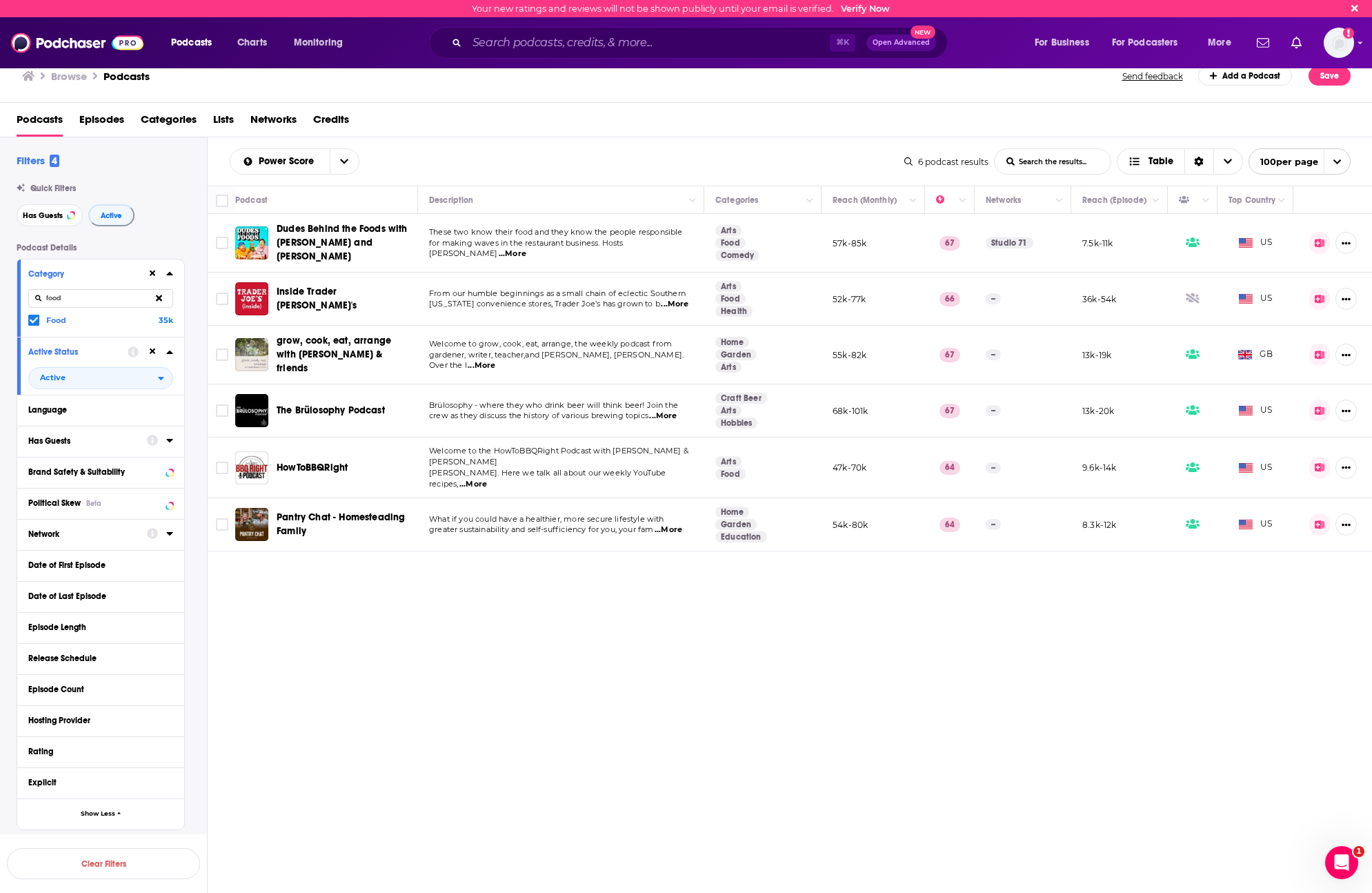
click at [127, 534] on div "Network" at bounding box center [82, 534] width 109 height 10
click at [35, 567] on icon at bounding box center [33, 580] width 8 height 8
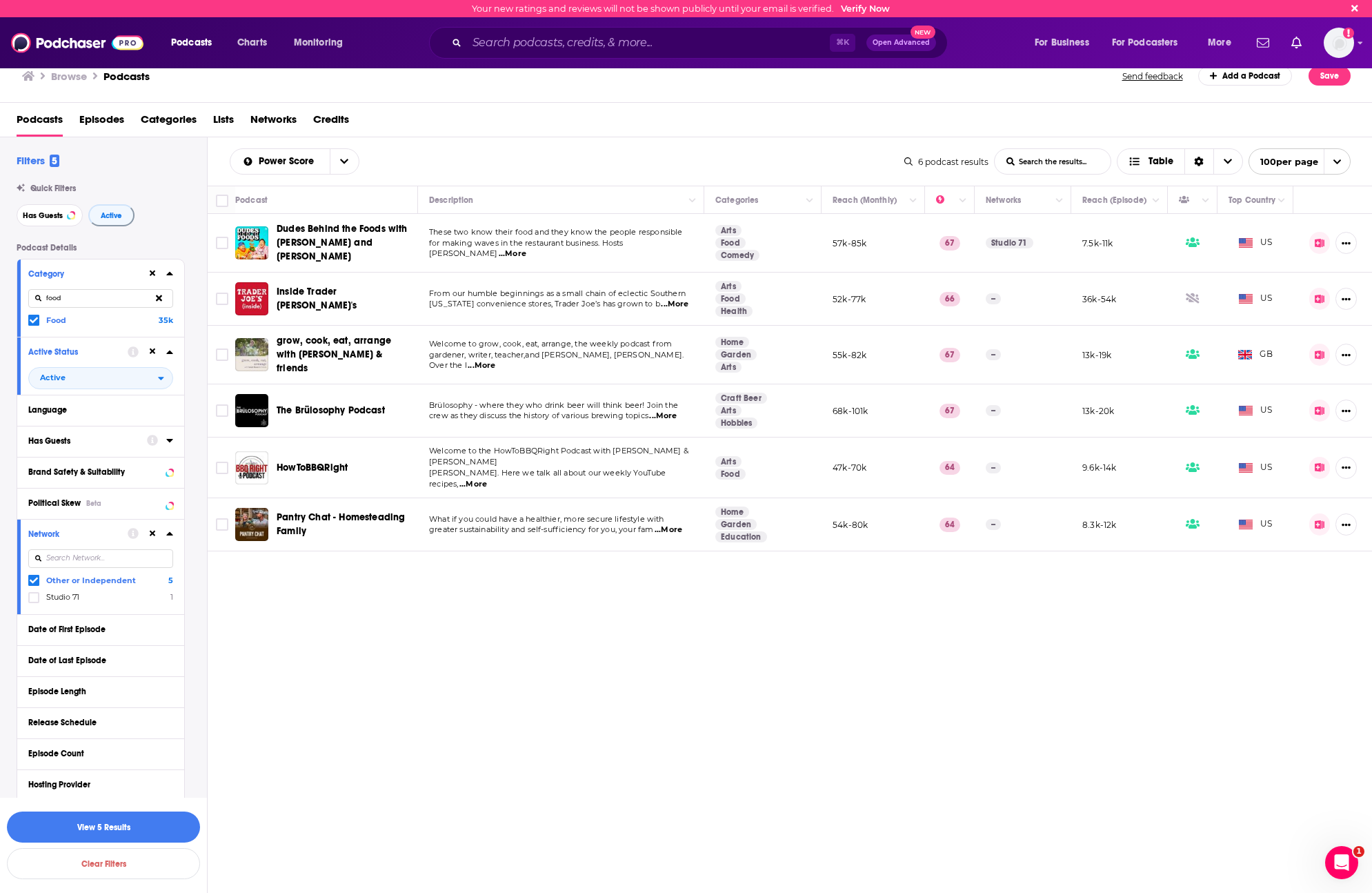
click at [516, 567] on div "Power Score List Search Input Search the results... Table 6 podcast results Lis…" at bounding box center [790, 559] width 1165 height 844
click at [338, 305] on span "Inside Trader [PERSON_NAME]'s" at bounding box center [344, 299] width 136 height 28
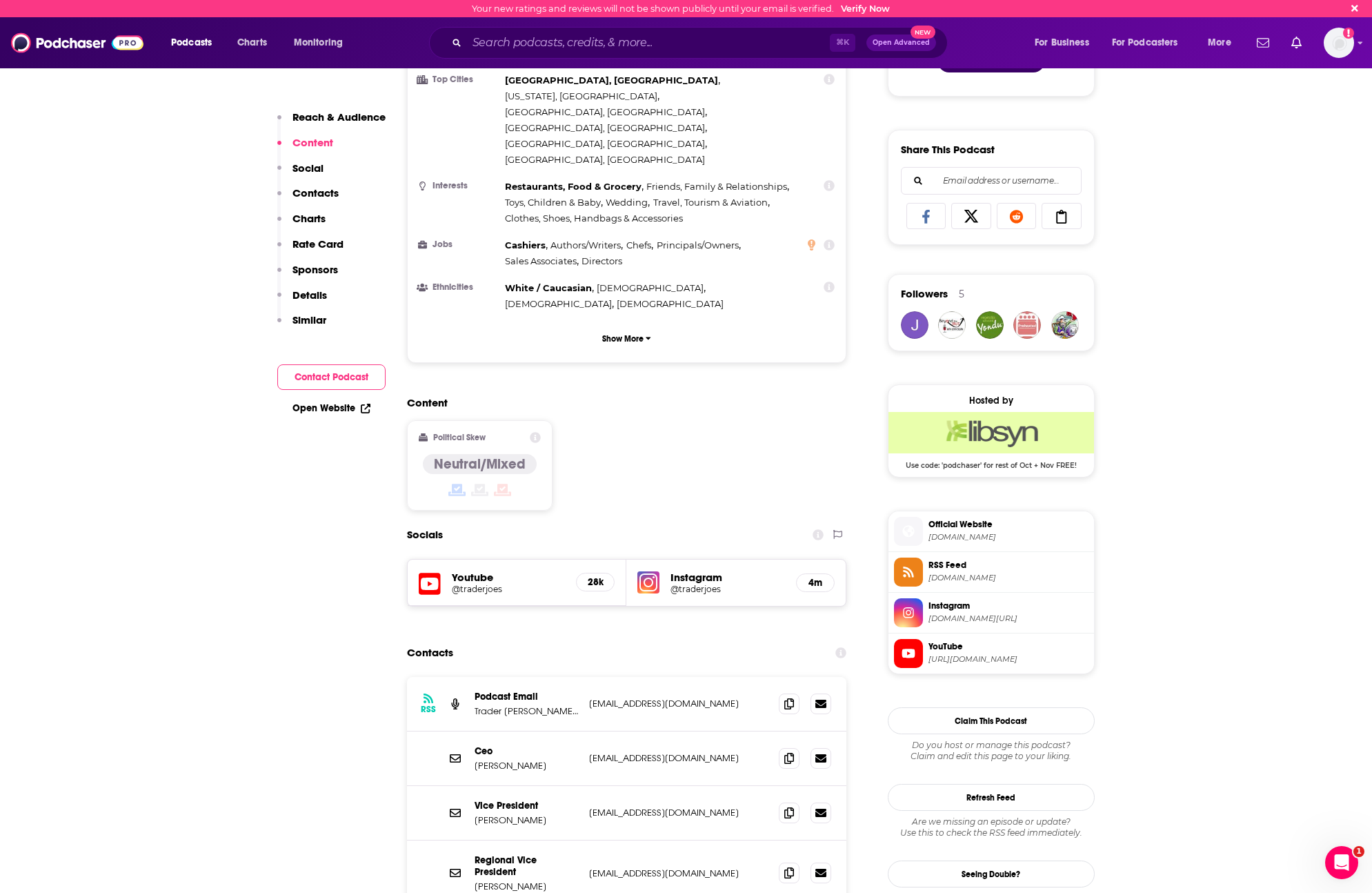
scroll to position [924, 0]
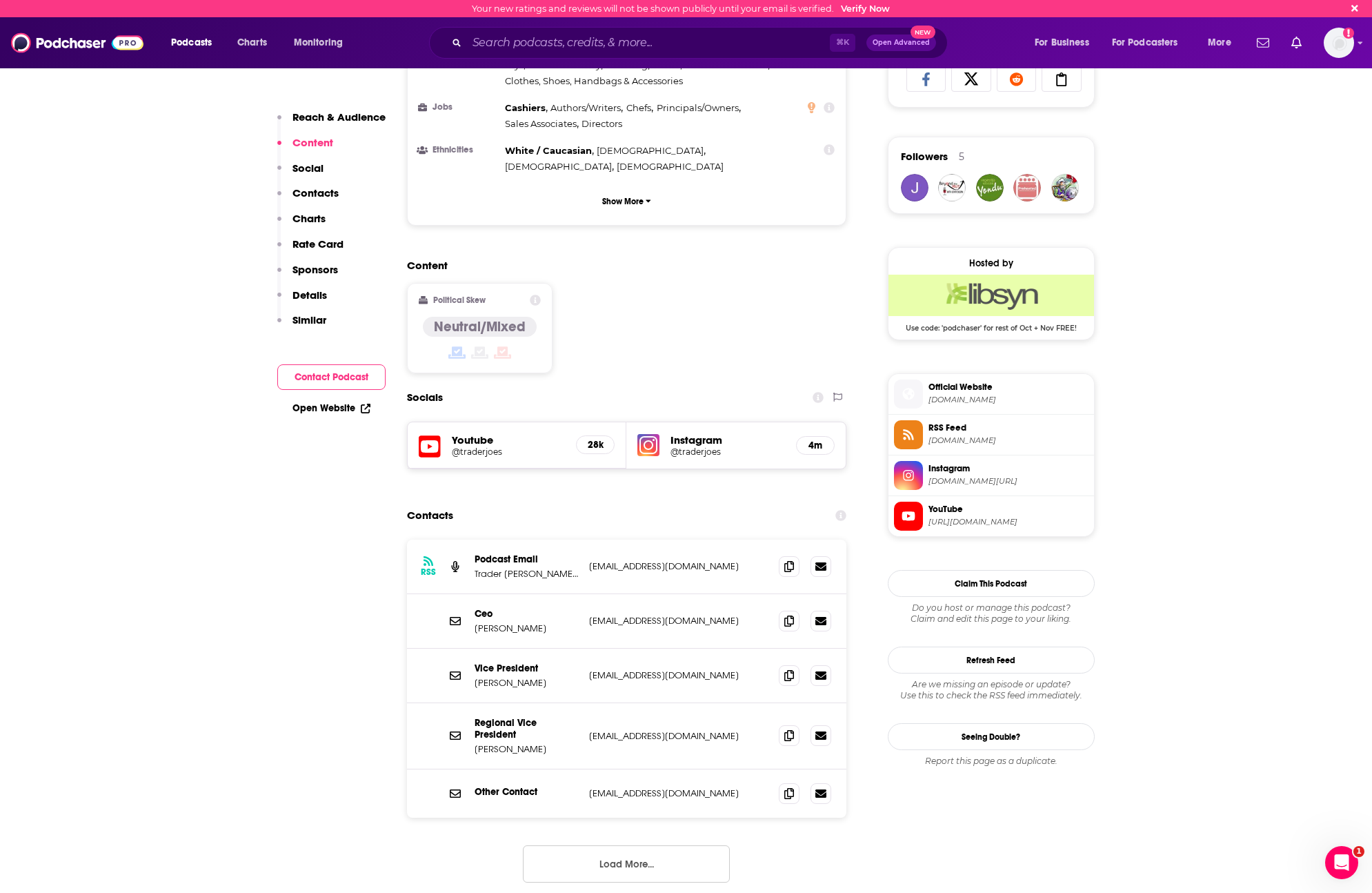
click at [941, 503] on span "YouTube" at bounding box center [1008, 509] width 160 height 13
